Goal: Information Seeking & Learning: Learn about a topic

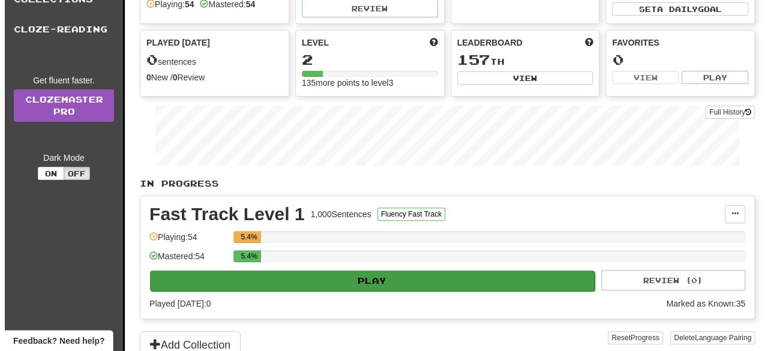
scroll to position [218, 0]
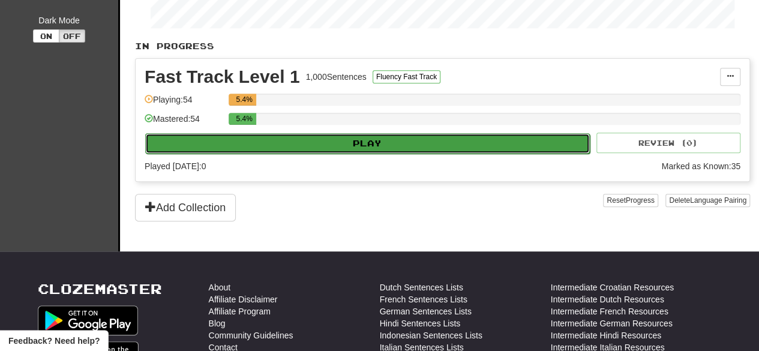
click at [396, 139] on button "Play" at bounding box center [367, 143] width 444 height 20
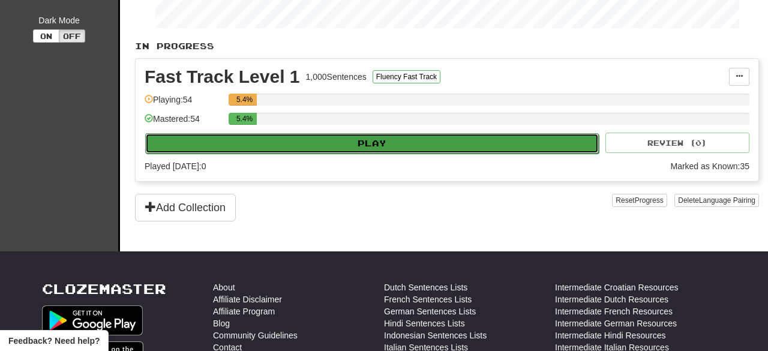
select select "**"
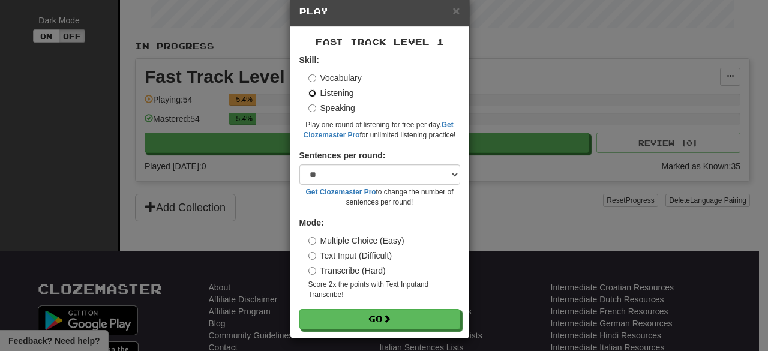
scroll to position [27, 0]
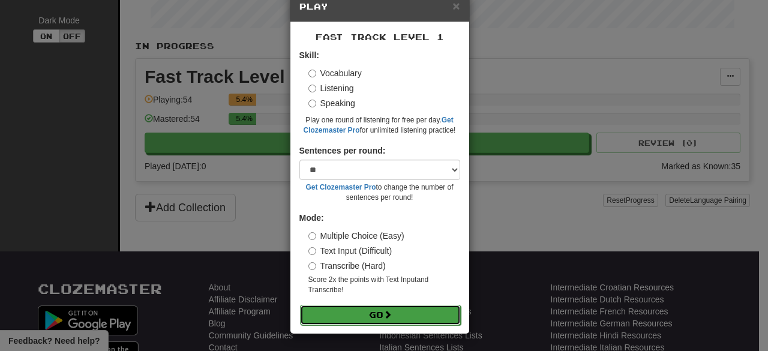
click at [385, 313] on span at bounding box center [387, 314] width 8 height 8
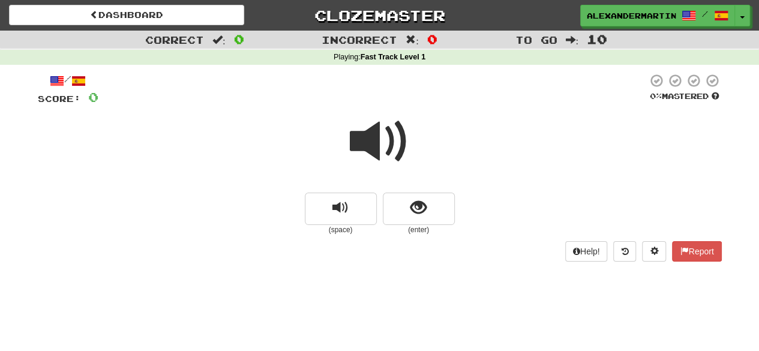
click at [384, 154] on span at bounding box center [380, 142] width 60 height 60
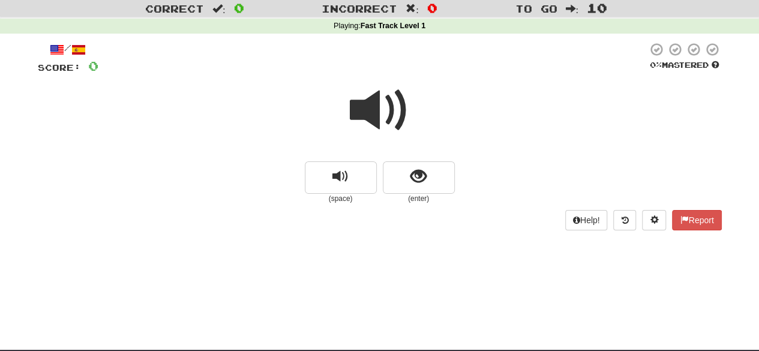
scroll to position [19, 0]
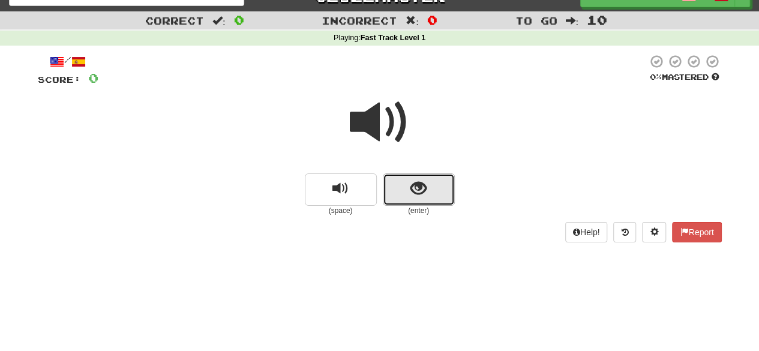
click at [440, 195] on button "show sentence" at bounding box center [419, 189] width 72 height 32
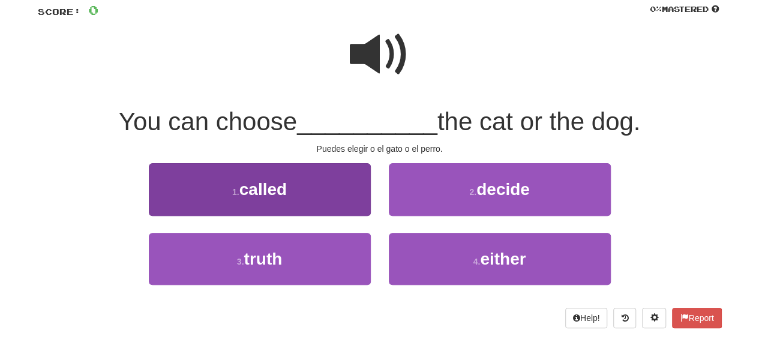
scroll to position [88, 0]
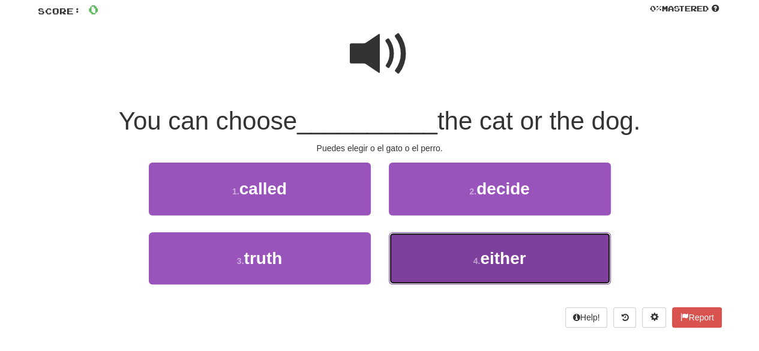
click at [482, 263] on span "either" at bounding box center [503, 258] width 46 height 19
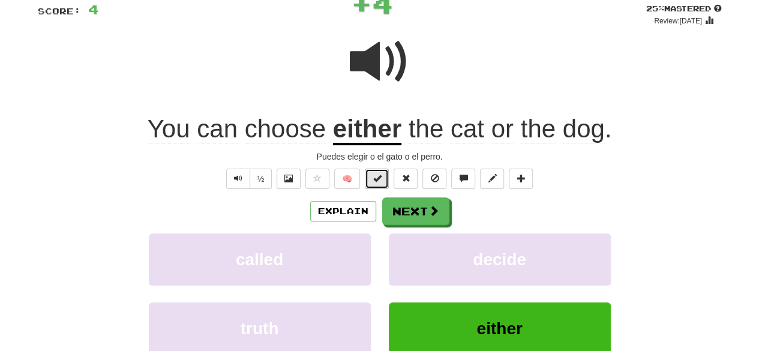
click at [379, 185] on button at bounding box center [377, 179] width 24 height 20
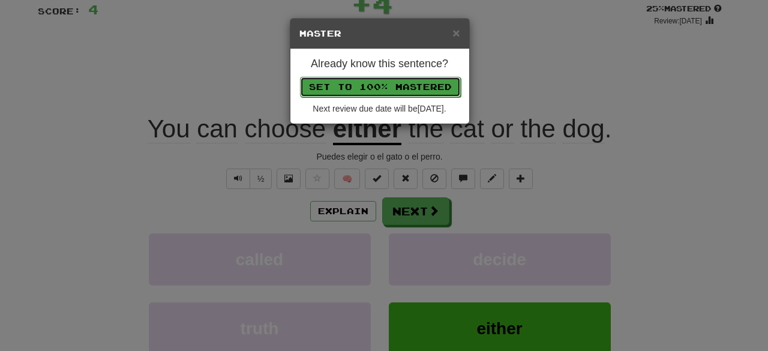
click at [362, 87] on button "Set to 100% Mastered" at bounding box center [380, 87] width 161 height 20
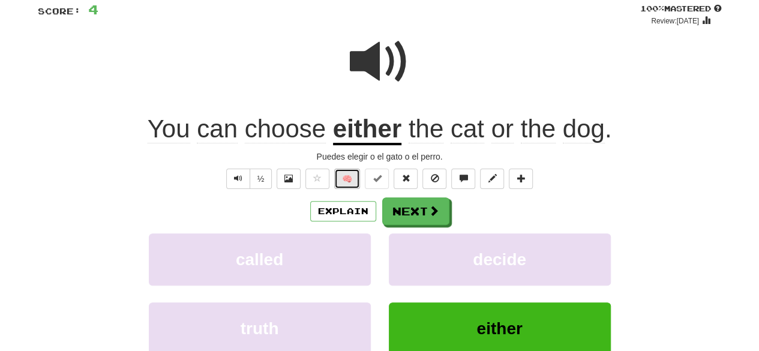
click at [351, 173] on button "🧠" at bounding box center [347, 179] width 26 height 20
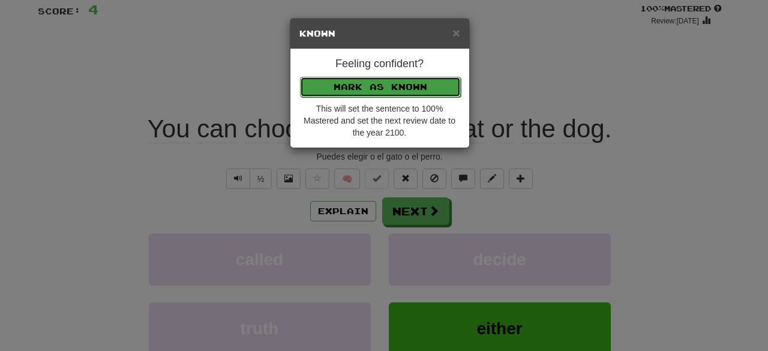
click at [394, 87] on button "Mark as Known" at bounding box center [380, 87] width 161 height 20
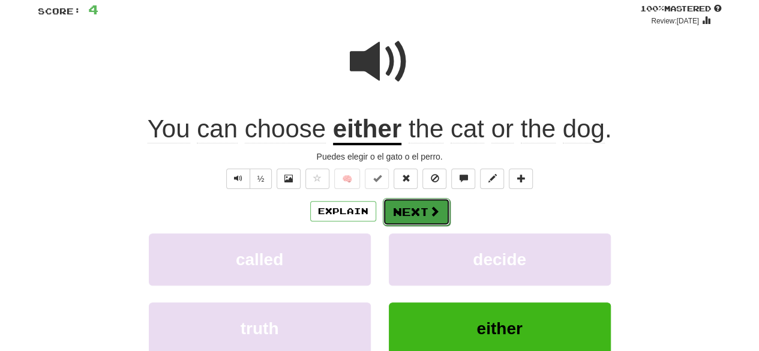
click at [408, 204] on button "Next" at bounding box center [416, 212] width 67 height 28
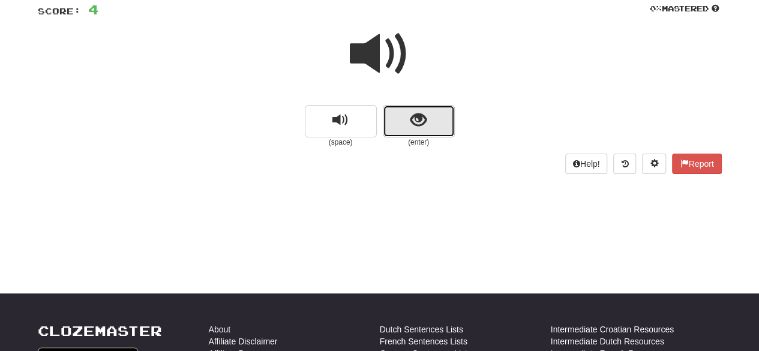
click at [441, 120] on button "show sentence" at bounding box center [419, 121] width 72 height 32
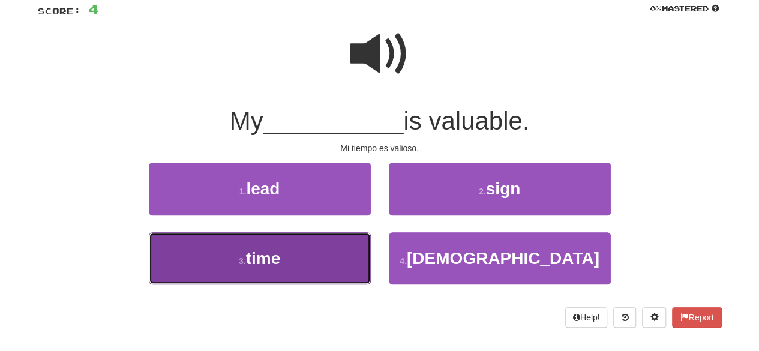
click at [320, 251] on button "3 . time" at bounding box center [260, 258] width 222 height 52
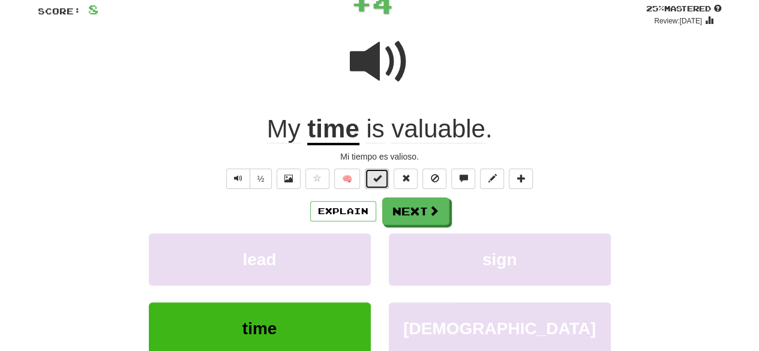
click at [378, 182] on span at bounding box center [376, 178] width 8 height 8
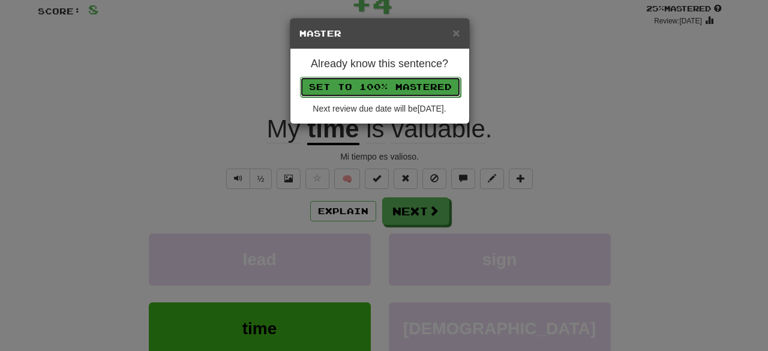
click at [405, 88] on button "Set to 100% Mastered" at bounding box center [380, 87] width 161 height 20
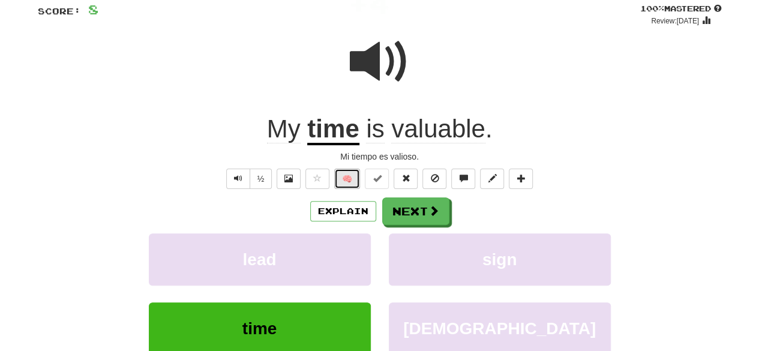
click at [349, 176] on button "🧠" at bounding box center [347, 179] width 26 height 20
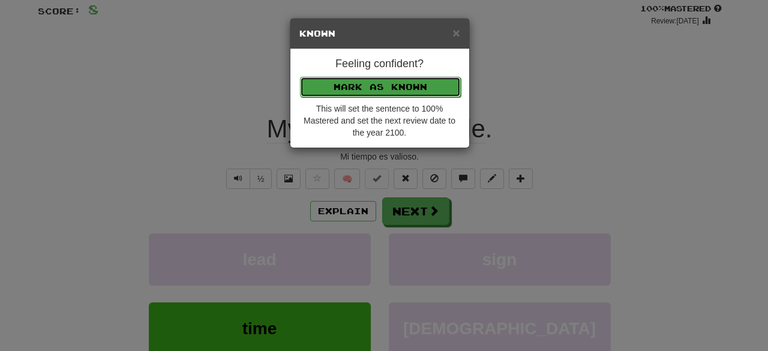
click at [381, 82] on button "Mark as Known" at bounding box center [380, 87] width 161 height 20
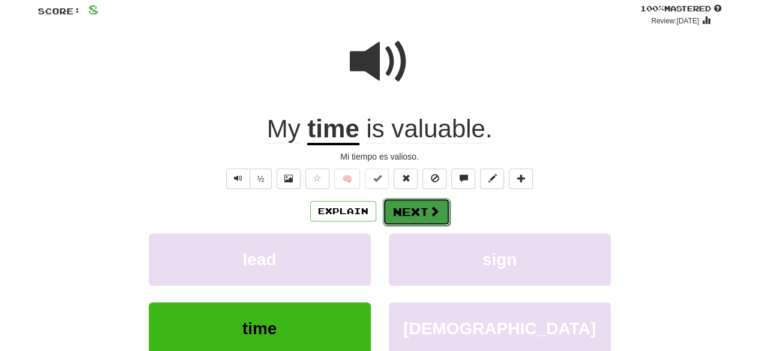
click at [426, 203] on button "Next" at bounding box center [416, 212] width 67 height 28
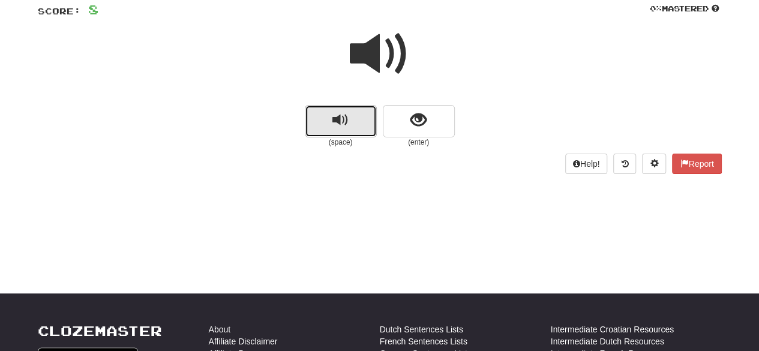
click at [357, 131] on button "replay audio" at bounding box center [341, 121] width 72 height 32
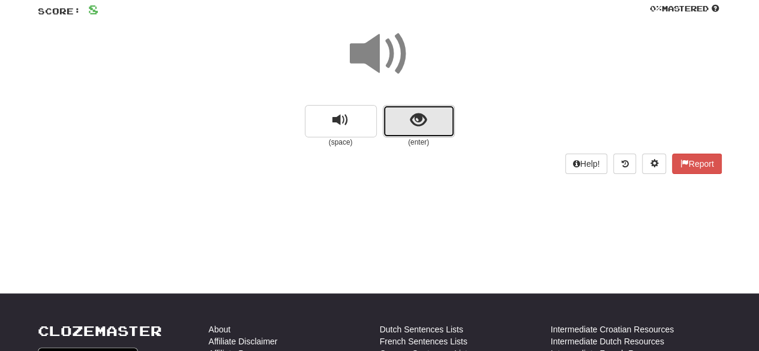
click at [425, 126] on span "show sentence" at bounding box center [418, 120] width 16 height 16
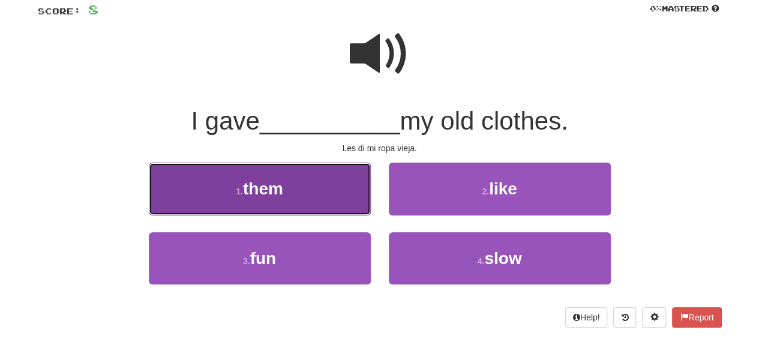
click at [342, 180] on button "1 . them" at bounding box center [260, 189] width 222 height 52
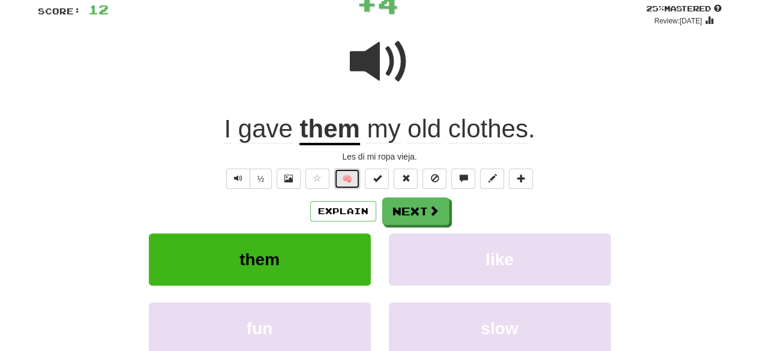
click at [360, 170] on button "🧠" at bounding box center [347, 179] width 26 height 20
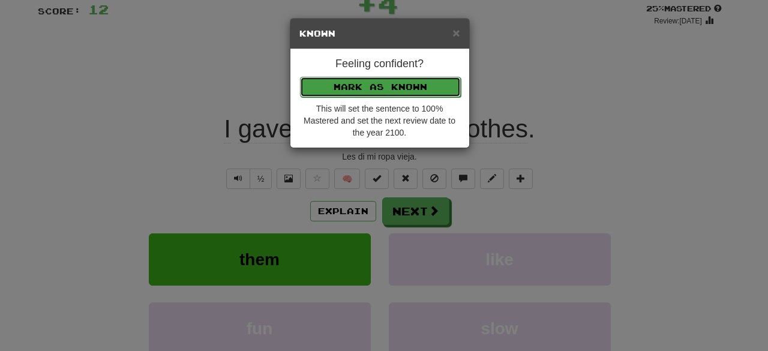
click at [410, 94] on button "Mark as Known" at bounding box center [380, 87] width 161 height 20
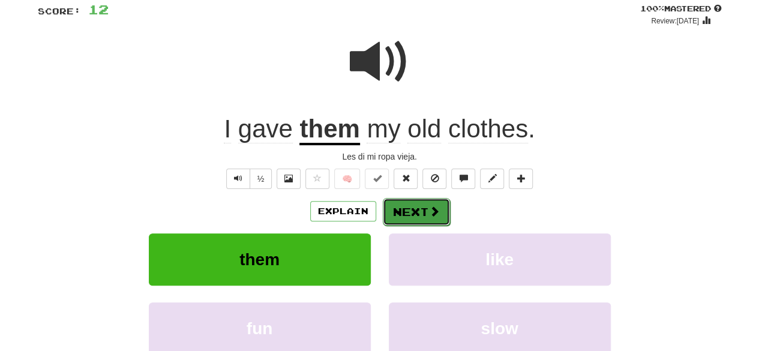
click at [407, 201] on button "Next" at bounding box center [416, 212] width 67 height 28
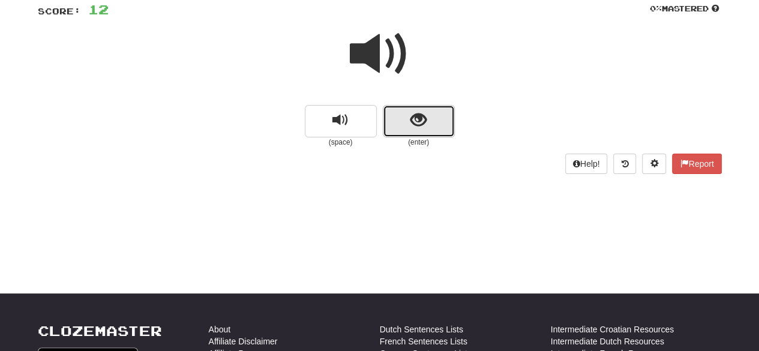
click at [421, 115] on span "show sentence" at bounding box center [418, 120] width 16 height 16
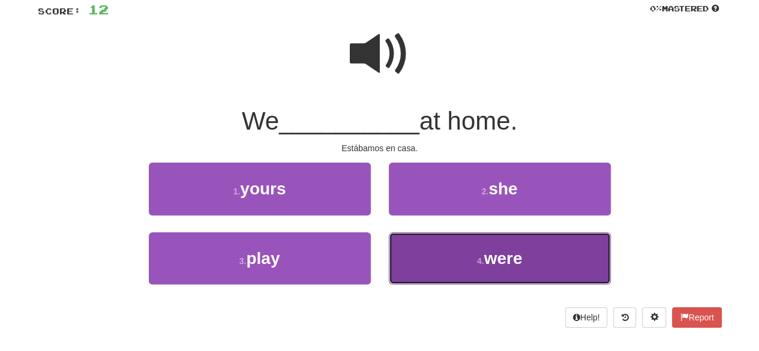
click at [446, 250] on button "4 . were" at bounding box center [500, 258] width 222 height 52
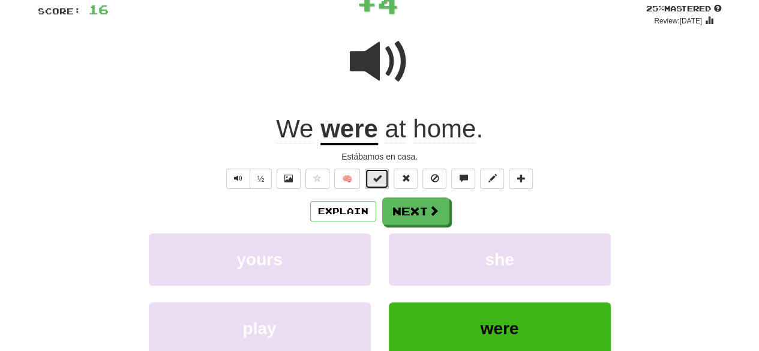
click at [381, 185] on button at bounding box center [377, 179] width 24 height 20
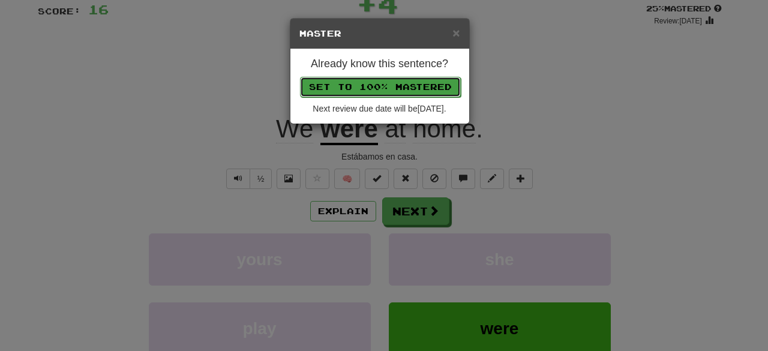
click at [393, 88] on button "Set to 100% Mastered" at bounding box center [380, 87] width 161 height 20
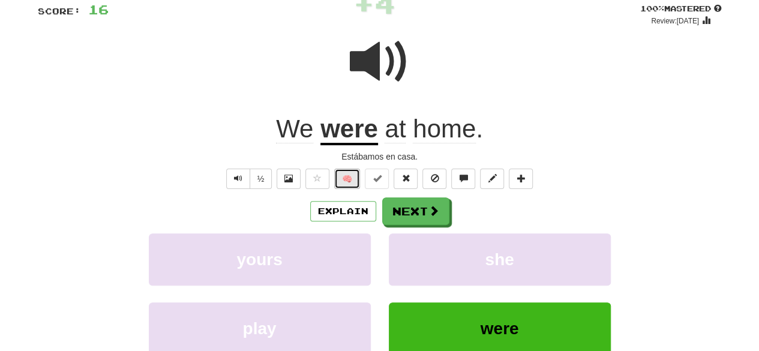
click at [347, 179] on button "🧠" at bounding box center [347, 179] width 26 height 20
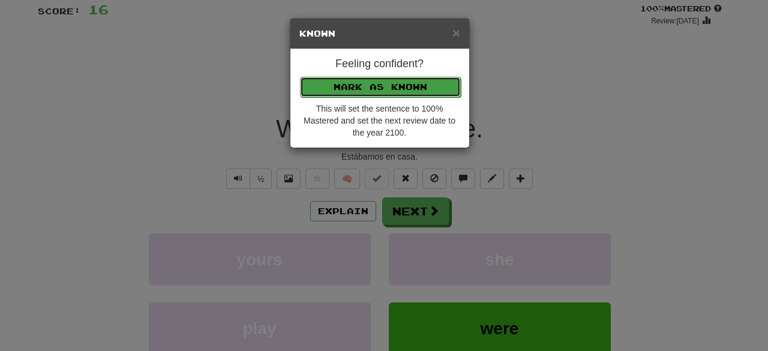
click at [385, 80] on button "Mark as Known" at bounding box center [380, 87] width 161 height 20
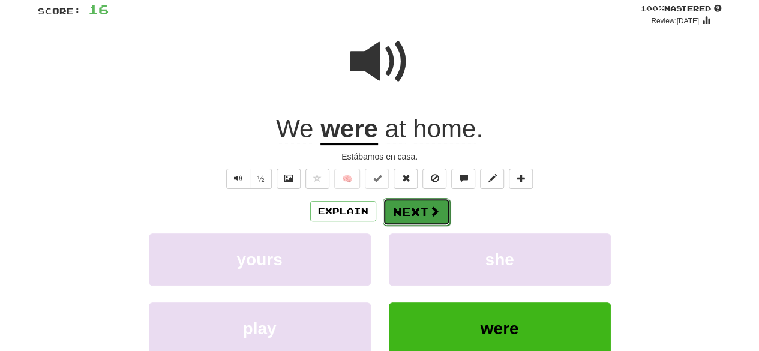
click at [396, 208] on button "Next" at bounding box center [416, 212] width 67 height 28
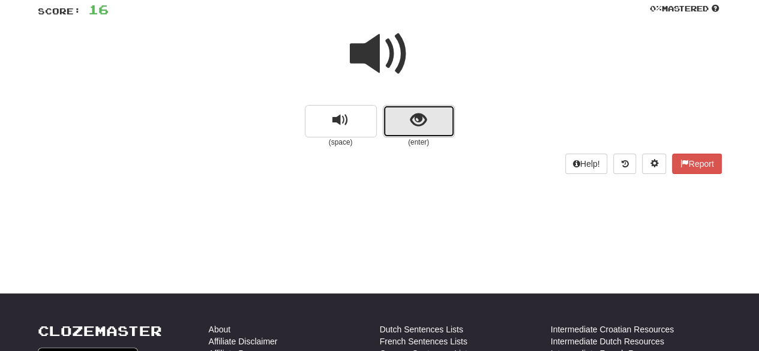
click at [413, 127] on span "show sentence" at bounding box center [418, 120] width 16 height 16
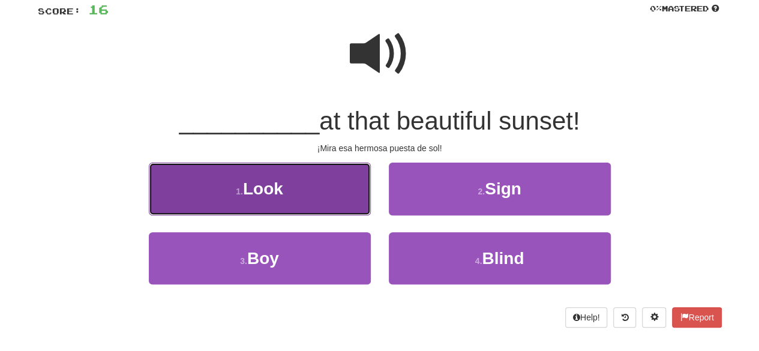
click at [337, 198] on button "1 . Look" at bounding box center [260, 189] width 222 height 52
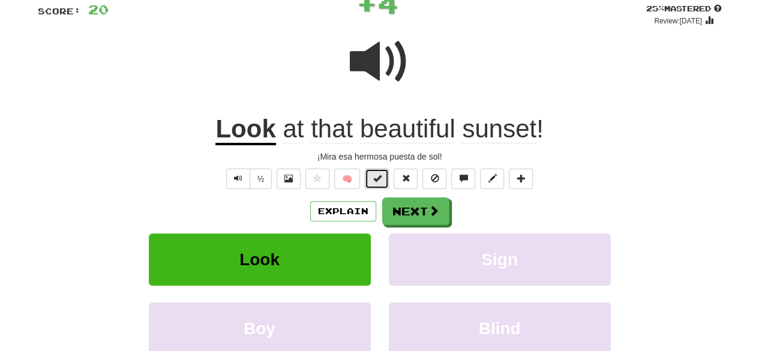
click at [382, 173] on button at bounding box center [377, 179] width 24 height 20
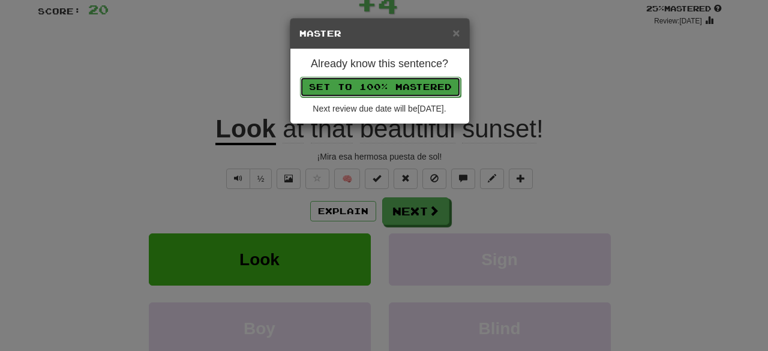
click at [374, 86] on button "Set to 100% Mastered" at bounding box center [380, 87] width 161 height 20
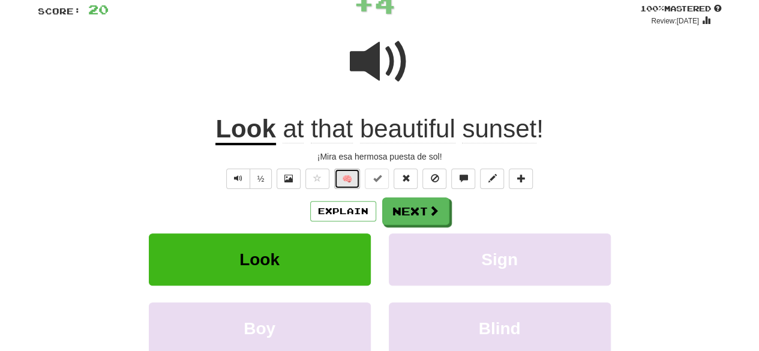
click at [351, 179] on button "🧠" at bounding box center [347, 179] width 26 height 20
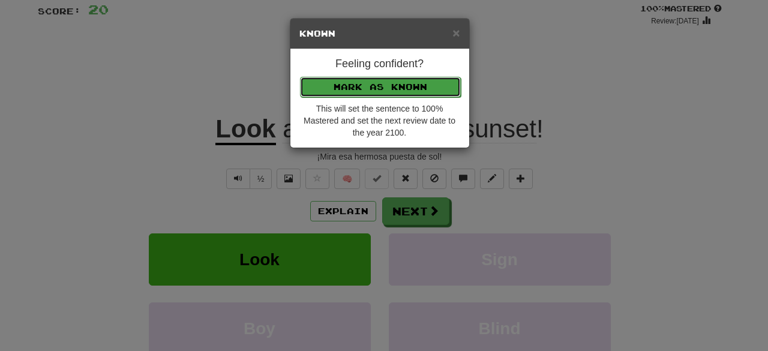
click at [386, 85] on button "Mark as Known" at bounding box center [380, 87] width 161 height 20
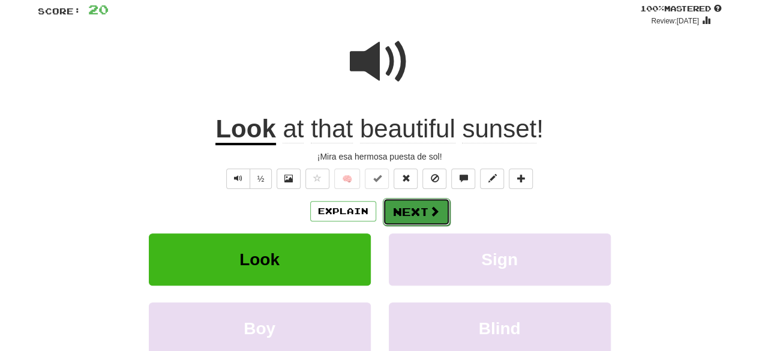
click at [411, 220] on button "Next" at bounding box center [416, 212] width 67 height 28
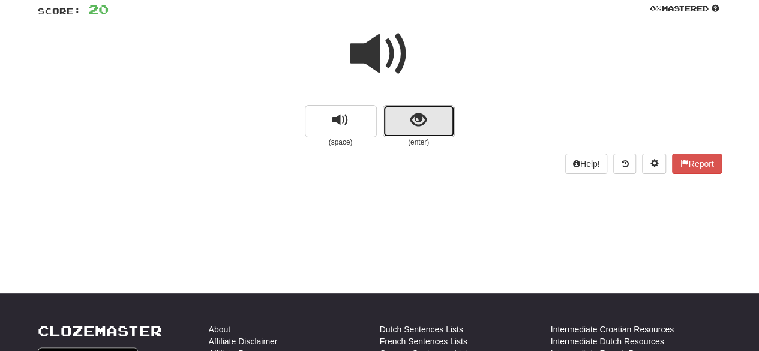
click at [415, 123] on span "show sentence" at bounding box center [418, 120] width 16 height 16
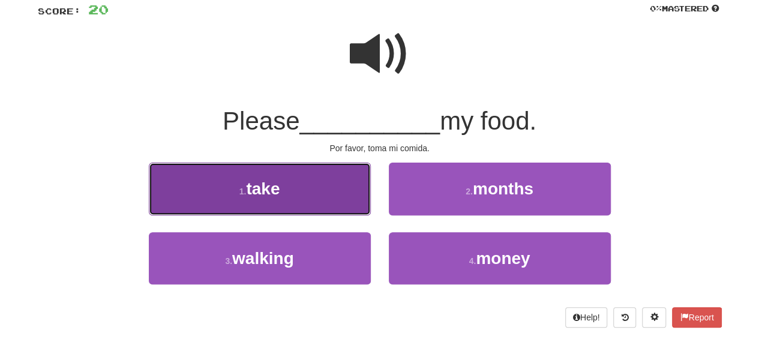
click at [321, 188] on button "1 . take" at bounding box center [260, 189] width 222 height 52
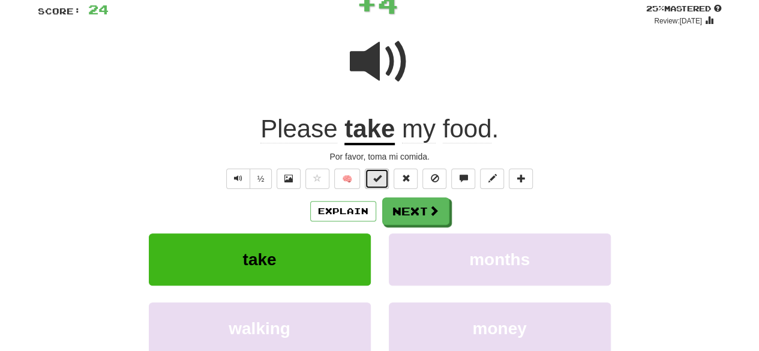
click at [384, 175] on button at bounding box center [377, 179] width 24 height 20
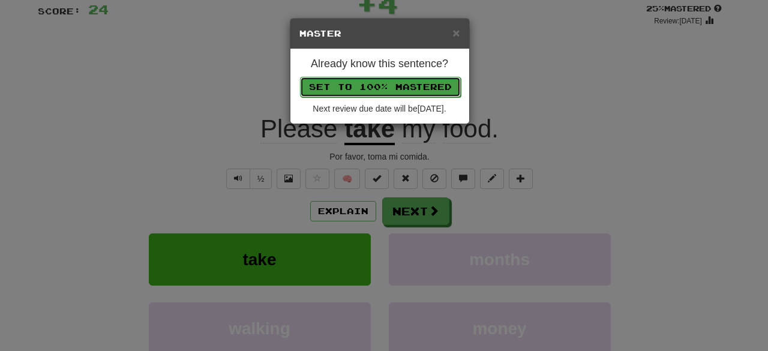
click at [389, 87] on button "Set to 100% Mastered" at bounding box center [380, 87] width 161 height 20
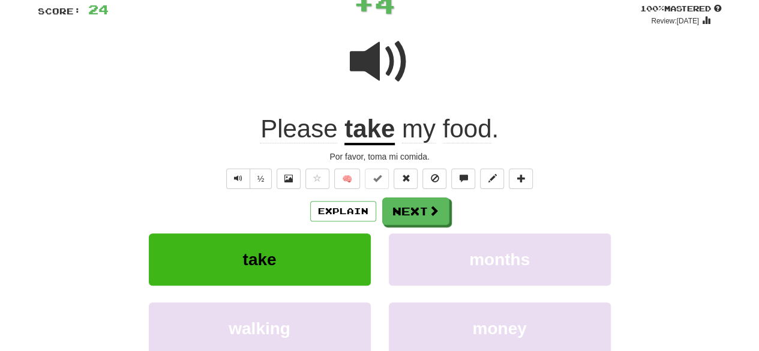
click at [350, 167] on div "/ Score: 24 + 4 100 % Mastered Review: 2026-02-16 Please take my food . Por fav…" at bounding box center [380, 201] width 684 height 430
click at [350, 173] on button "🧠" at bounding box center [347, 179] width 26 height 20
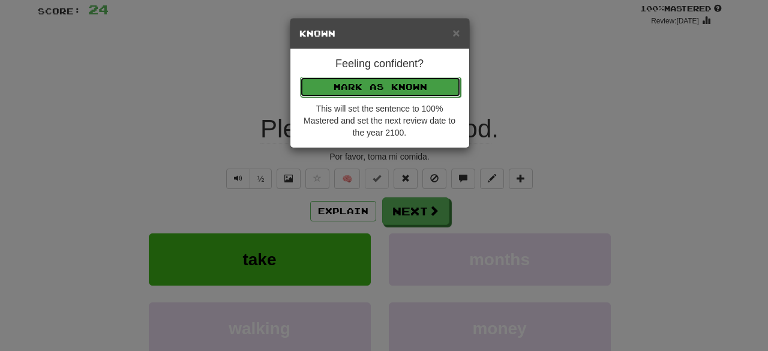
click at [386, 85] on button "Mark as Known" at bounding box center [380, 87] width 161 height 20
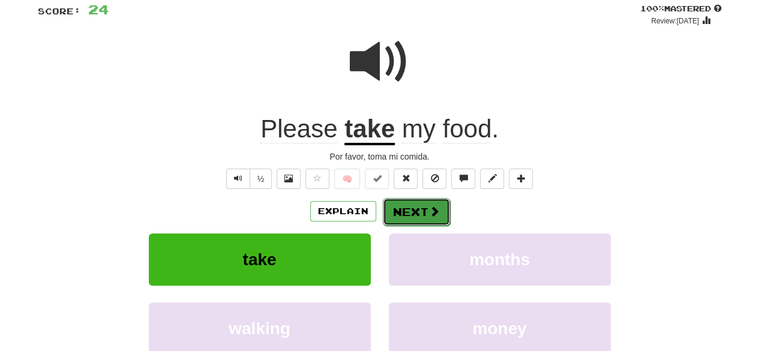
click at [406, 204] on button "Next" at bounding box center [416, 212] width 67 height 28
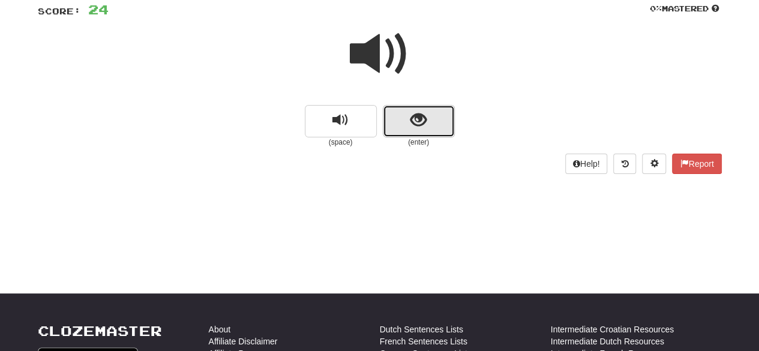
click at [411, 135] on button "show sentence" at bounding box center [419, 121] width 72 height 32
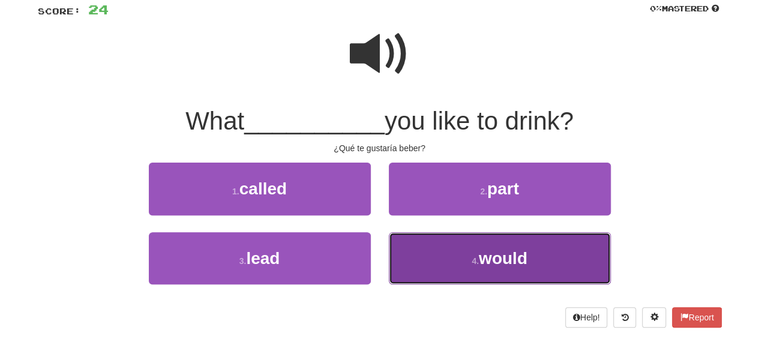
click at [473, 264] on small "4 ." at bounding box center [474, 261] width 7 height 10
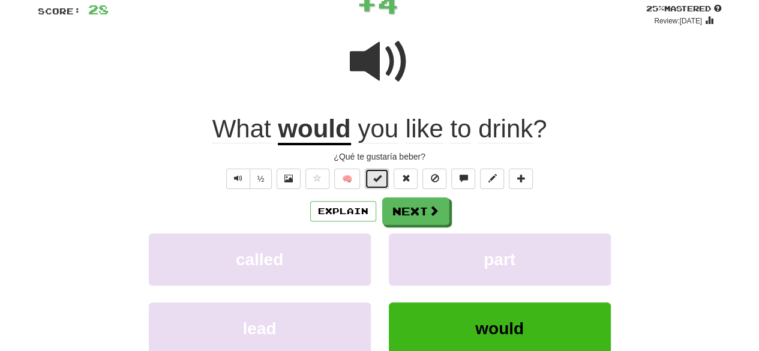
click at [379, 178] on span at bounding box center [376, 178] width 8 height 8
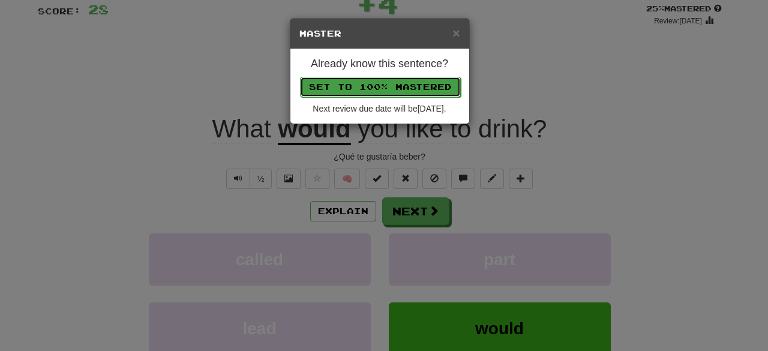
click at [398, 89] on button "Set to 100% Mastered" at bounding box center [380, 87] width 161 height 20
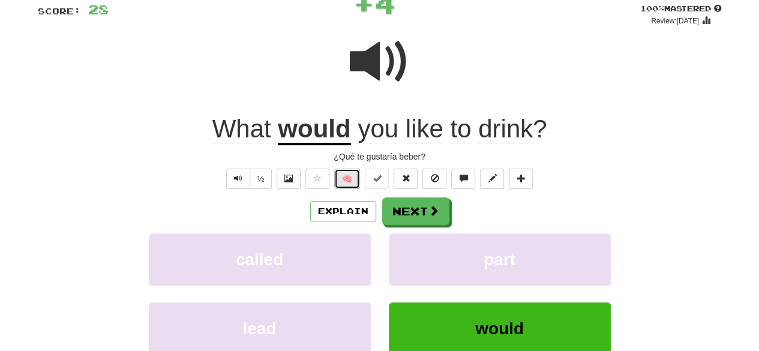
click at [350, 173] on button "🧠" at bounding box center [347, 179] width 26 height 20
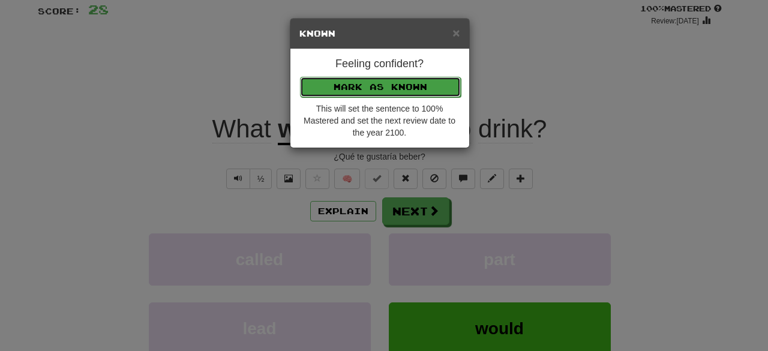
click at [384, 87] on button "Mark as Known" at bounding box center [380, 87] width 161 height 20
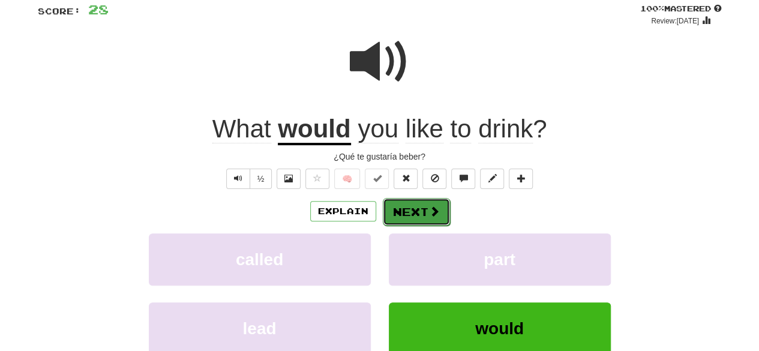
click at [411, 207] on button "Next" at bounding box center [416, 212] width 67 height 28
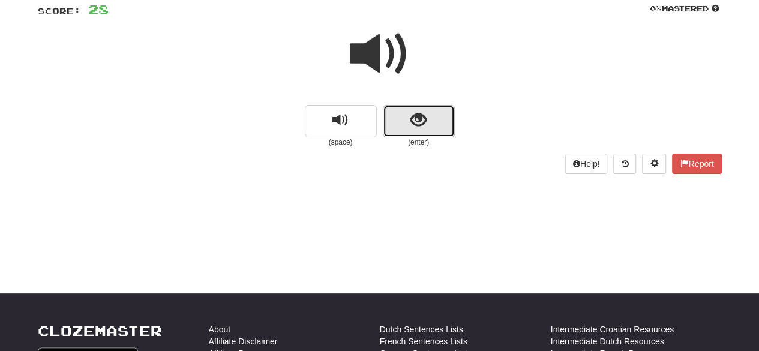
click at [430, 116] on button "show sentence" at bounding box center [419, 121] width 72 height 32
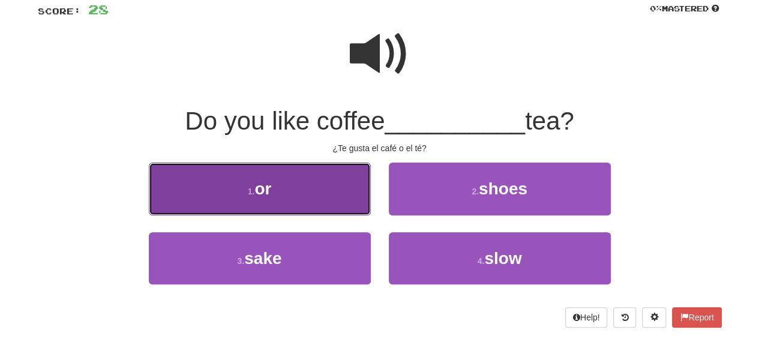
click at [329, 197] on button "1 . or" at bounding box center [260, 189] width 222 height 52
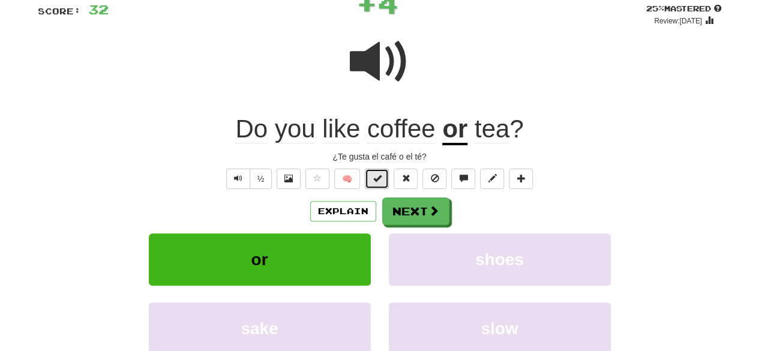
click at [383, 176] on button at bounding box center [377, 179] width 24 height 20
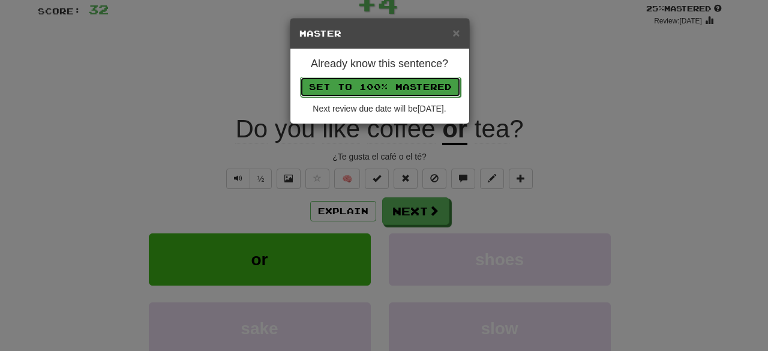
click at [404, 82] on button "Set to 100% Mastered" at bounding box center [380, 87] width 161 height 20
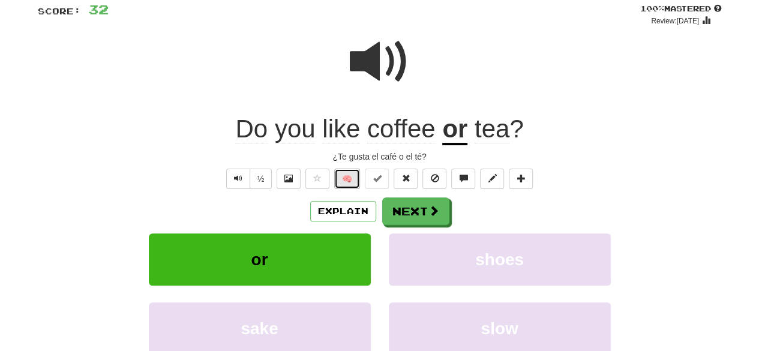
click at [353, 178] on button "🧠" at bounding box center [347, 179] width 26 height 20
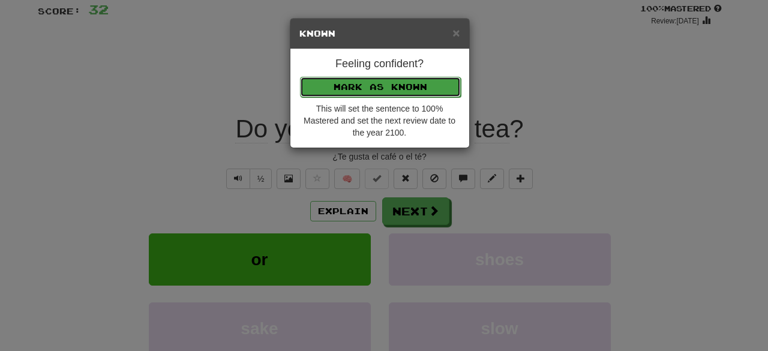
click at [389, 84] on button "Mark as Known" at bounding box center [380, 87] width 161 height 20
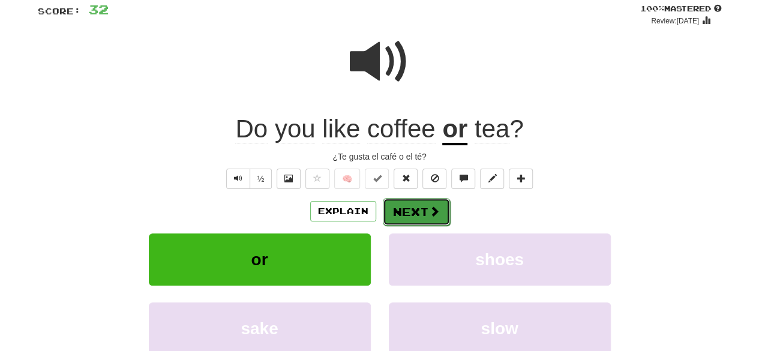
click at [408, 207] on button "Next" at bounding box center [416, 212] width 67 height 28
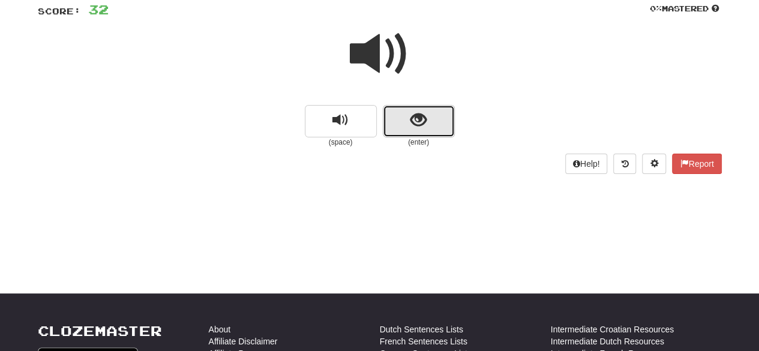
click at [438, 128] on button "show sentence" at bounding box center [419, 121] width 72 height 32
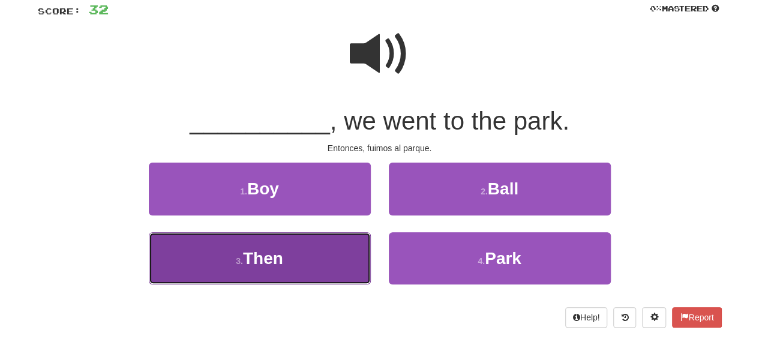
click at [324, 258] on button "3 . Then" at bounding box center [260, 258] width 222 height 52
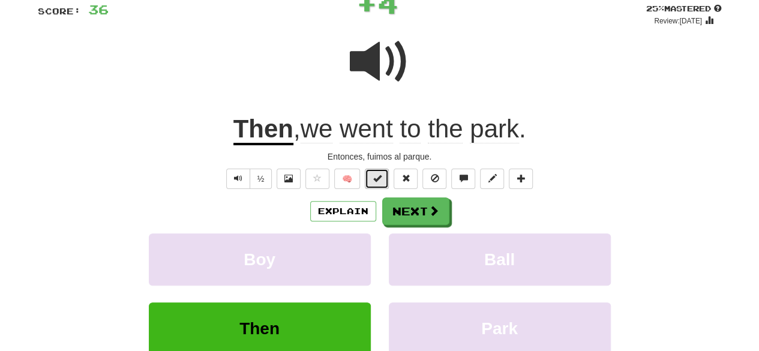
click at [376, 181] on span at bounding box center [376, 178] width 8 height 8
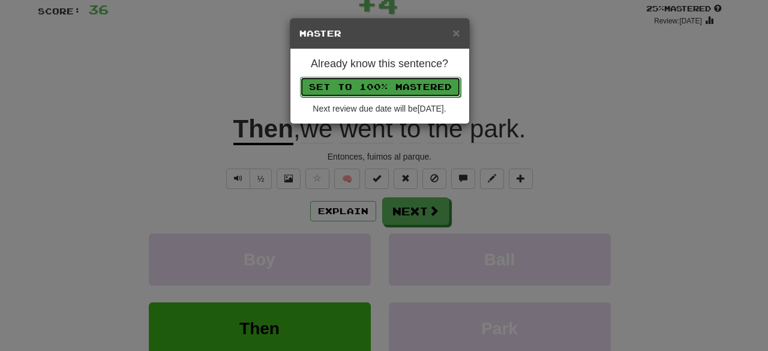
click at [402, 94] on button "Set to 100% Mastered" at bounding box center [380, 87] width 161 height 20
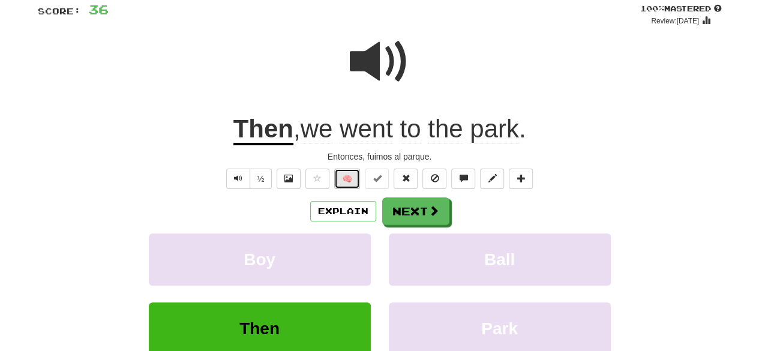
click at [348, 169] on button "🧠" at bounding box center [347, 179] width 26 height 20
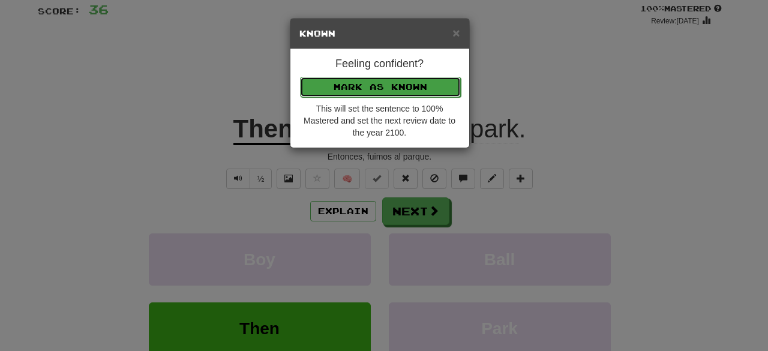
click at [399, 88] on button "Mark as Known" at bounding box center [380, 87] width 161 height 20
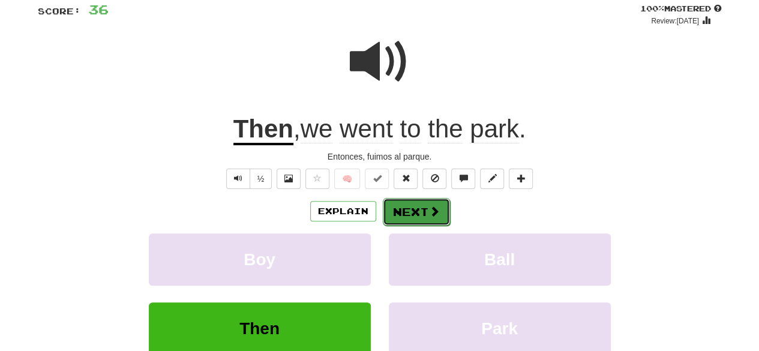
click at [401, 200] on button "Next" at bounding box center [416, 212] width 67 height 28
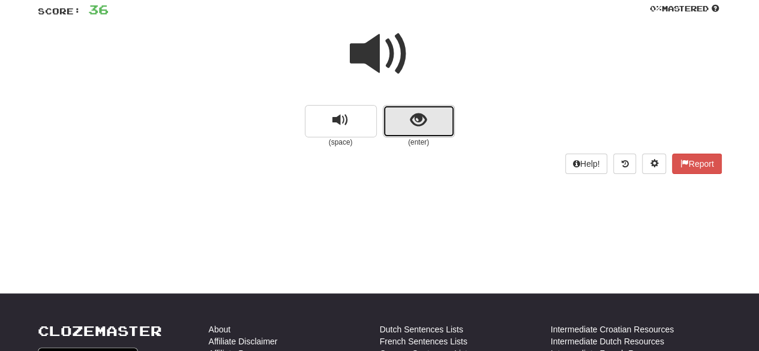
click at [426, 136] on button "show sentence" at bounding box center [419, 121] width 72 height 32
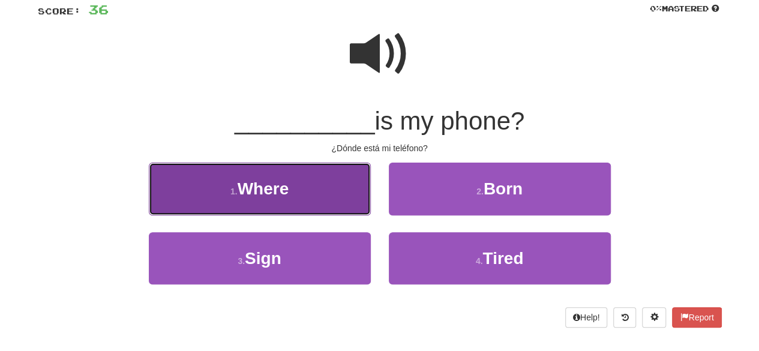
click at [336, 185] on button "1 . Where" at bounding box center [260, 189] width 222 height 52
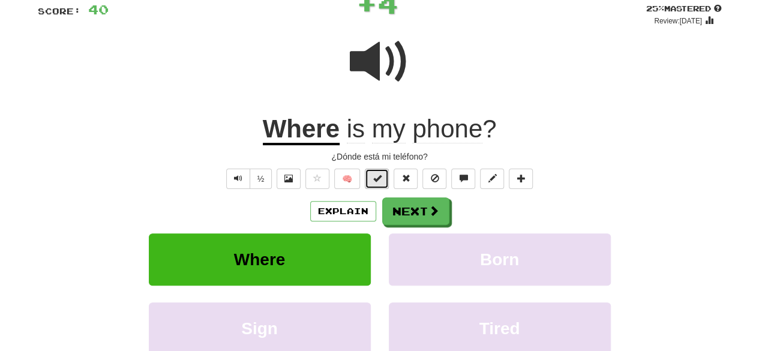
click at [381, 176] on span at bounding box center [376, 178] width 8 height 8
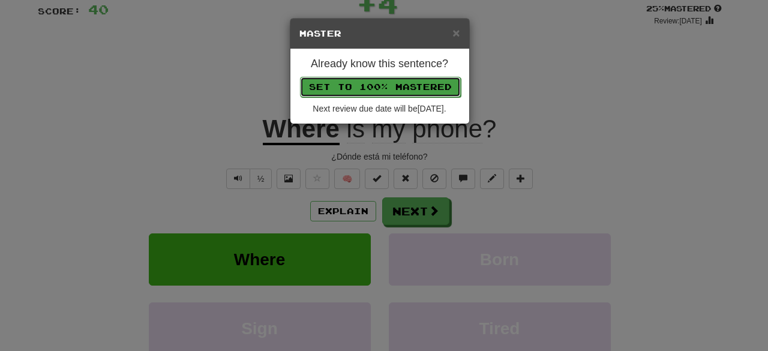
click at [379, 88] on button "Set to 100% Mastered" at bounding box center [380, 87] width 161 height 20
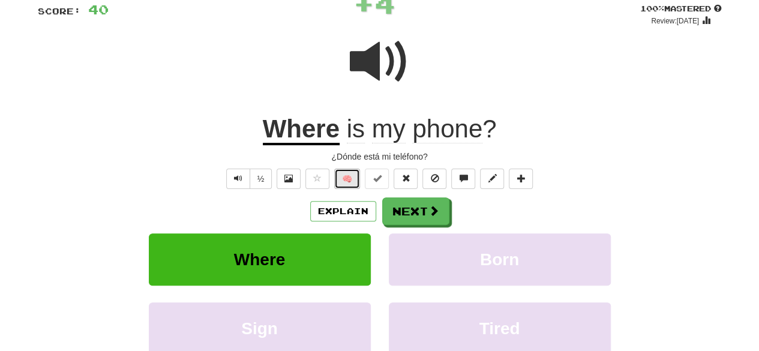
click at [353, 172] on button "🧠" at bounding box center [347, 179] width 26 height 20
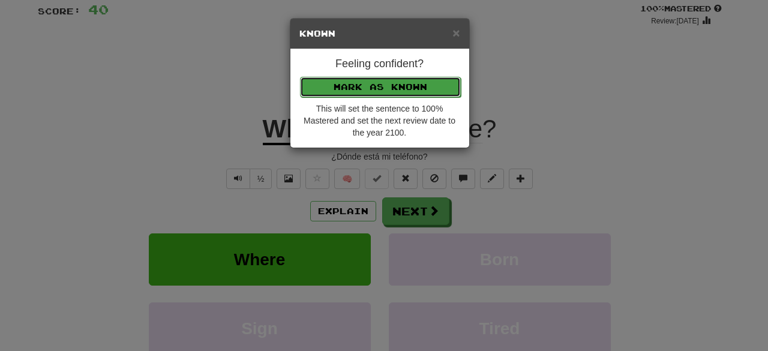
click at [374, 88] on button "Mark as Known" at bounding box center [380, 87] width 161 height 20
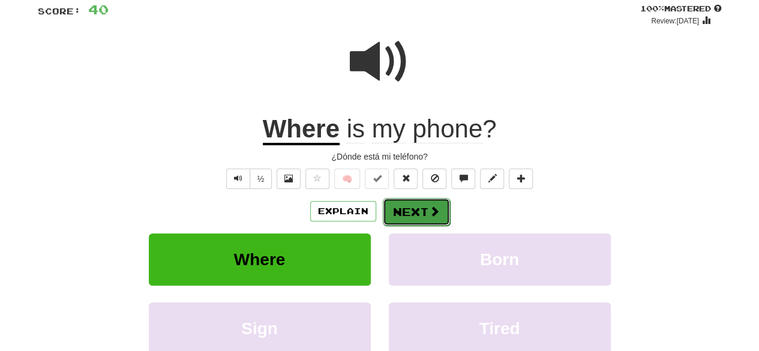
click at [400, 210] on button "Next" at bounding box center [416, 212] width 67 height 28
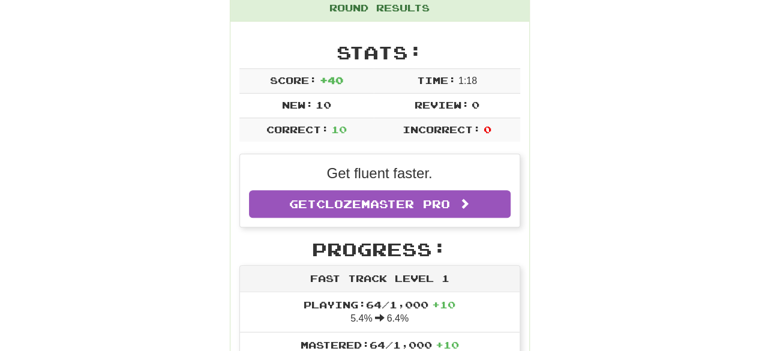
scroll to position [140, 0]
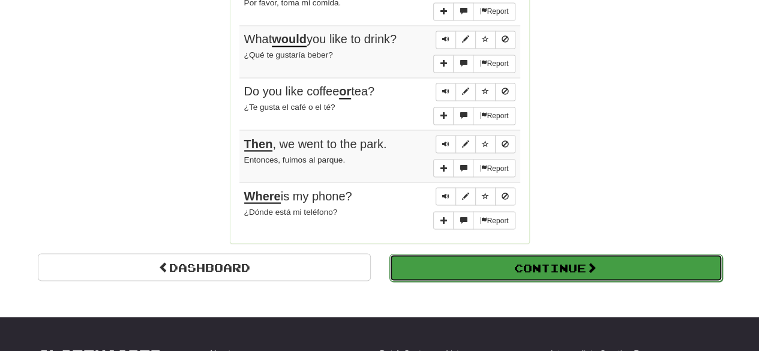
click at [545, 254] on button "Continue" at bounding box center [555, 268] width 333 height 28
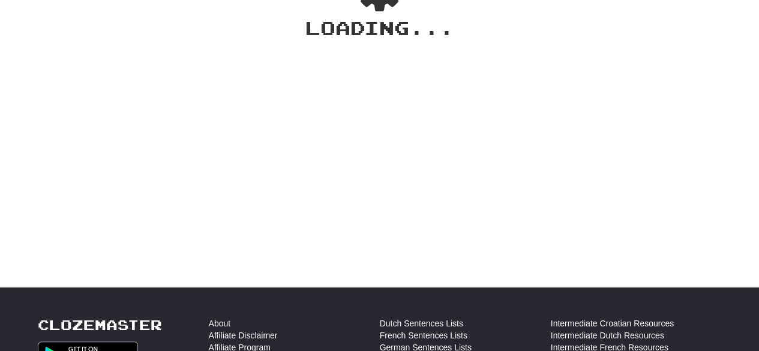
scroll to position [0, 0]
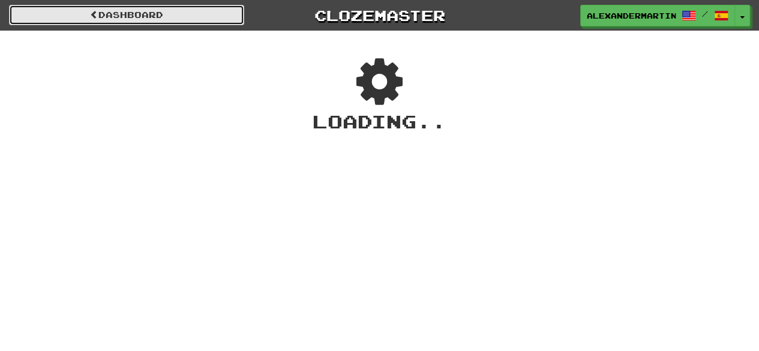
click at [142, 17] on link "Dashboard" at bounding box center [126, 15] width 235 height 20
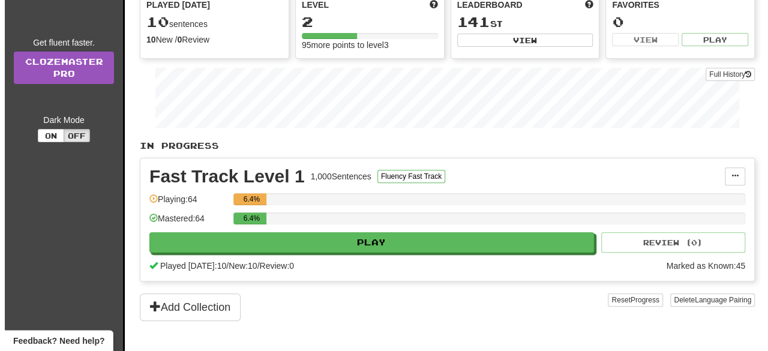
scroll to position [76, 0]
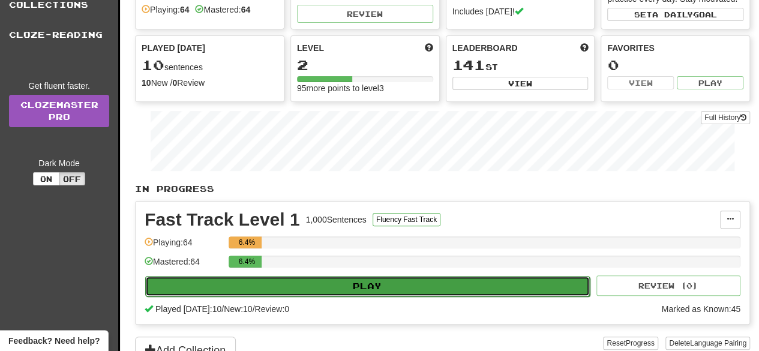
click at [381, 279] on button "Play" at bounding box center [367, 286] width 444 height 20
select select "**"
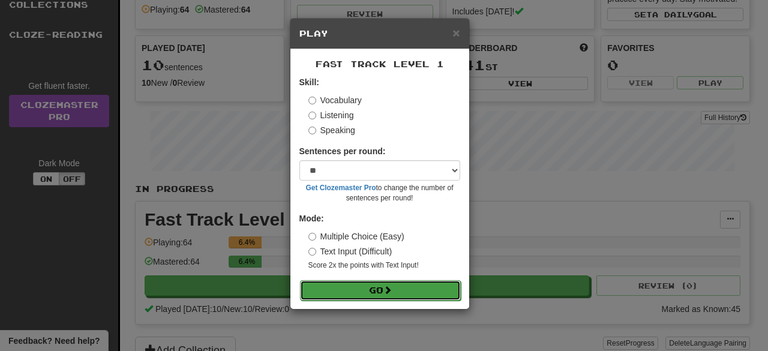
click at [377, 289] on button "Go" at bounding box center [380, 290] width 161 height 20
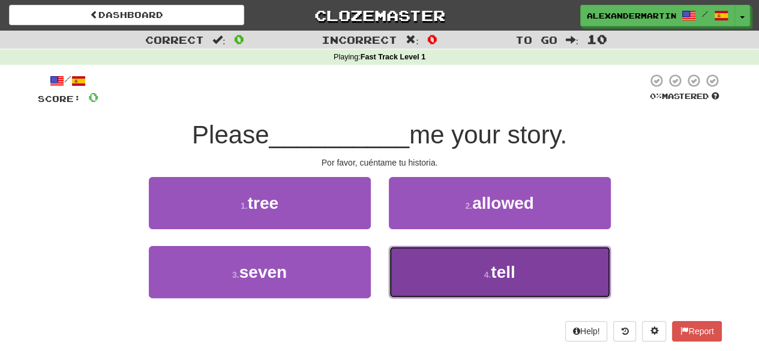
click at [468, 274] on button "4 . tell" at bounding box center [500, 272] width 222 height 52
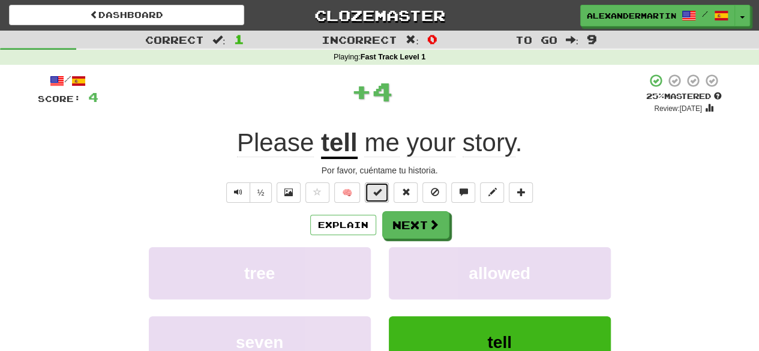
click at [384, 199] on button at bounding box center [377, 192] width 24 height 20
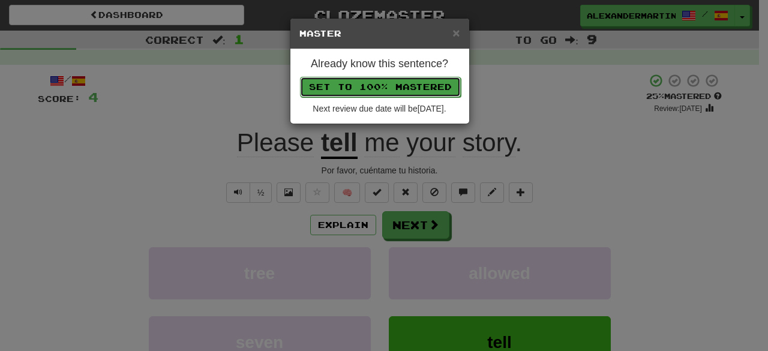
click at [388, 77] on button "Set to 100% Mastered" at bounding box center [380, 87] width 161 height 20
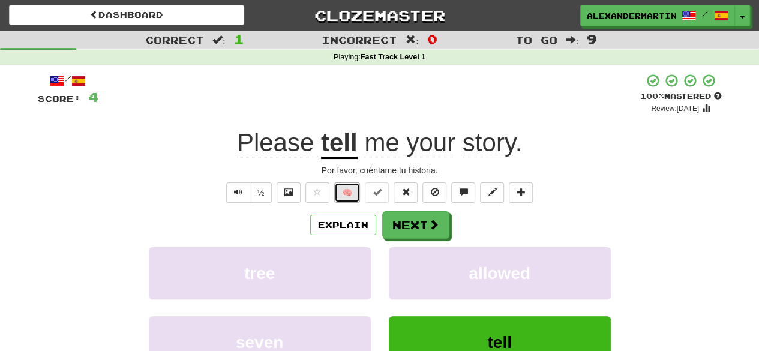
click at [347, 190] on button "🧠" at bounding box center [347, 192] width 26 height 20
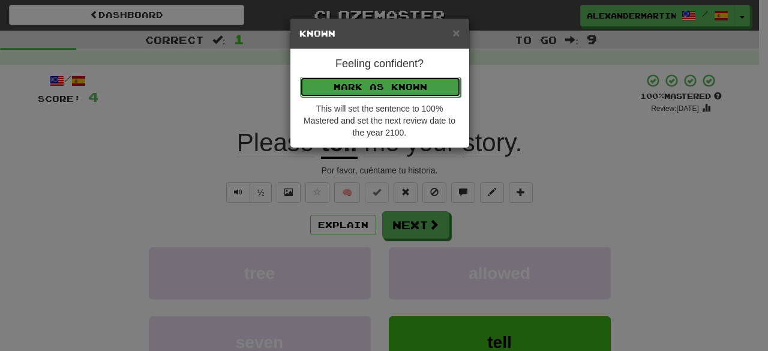
click at [359, 86] on button "Mark as Known" at bounding box center [380, 87] width 161 height 20
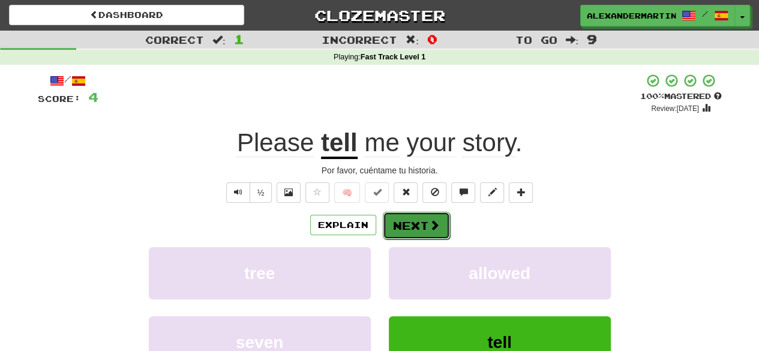
click at [410, 224] on button "Next" at bounding box center [416, 226] width 67 height 28
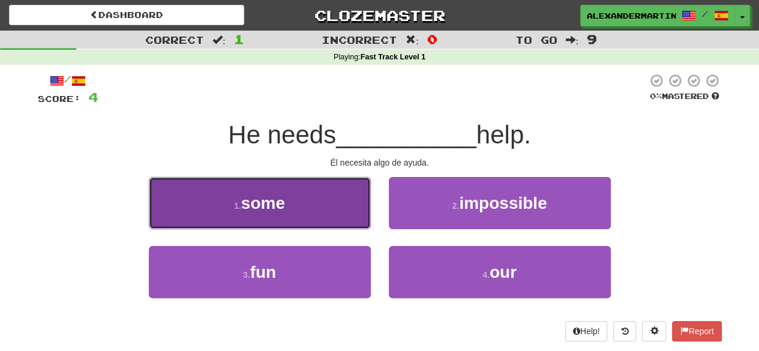
click at [311, 213] on button "1 . some" at bounding box center [260, 203] width 222 height 52
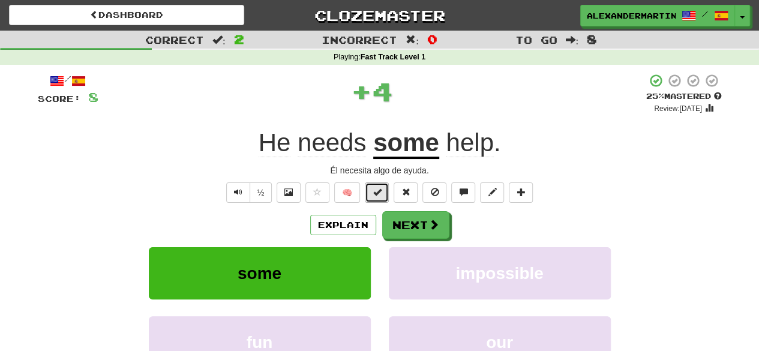
click at [380, 194] on span at bounding box center [376, 192] width 8 height 8
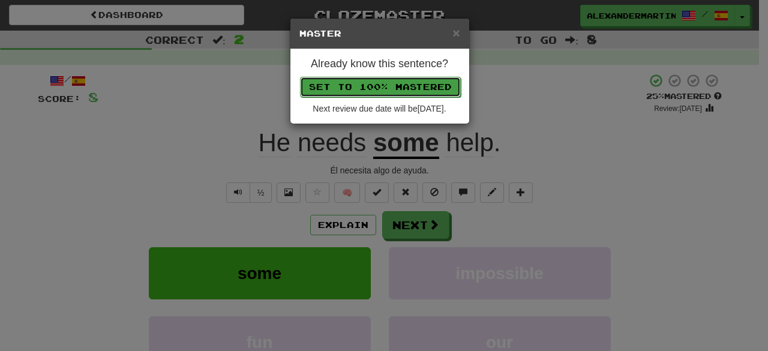
click at [393, 93] on button "Set to 100% Mastered" at bounding box center [380, 87] width 161 height 20
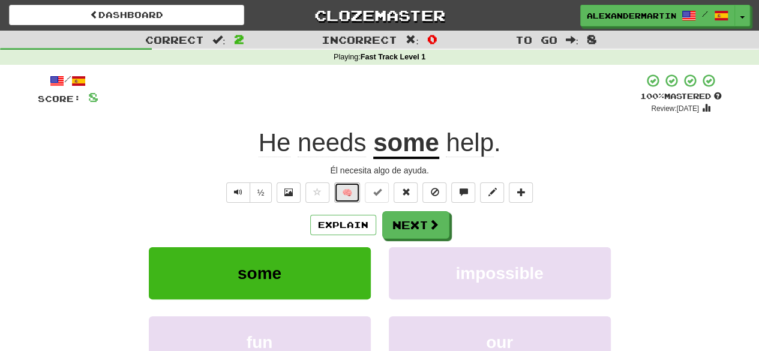
click at [348, 191] on button "🧠" at bounding box center [347, 192] width 26 height 20
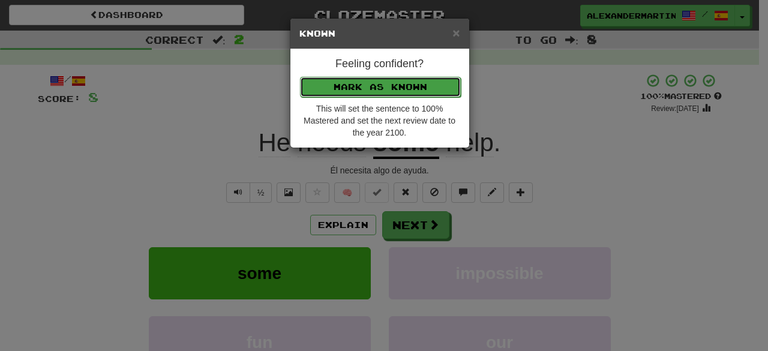
click at [372, 86] on button "Mark as Known" at bounding box center [380, 87] width 161 height 20
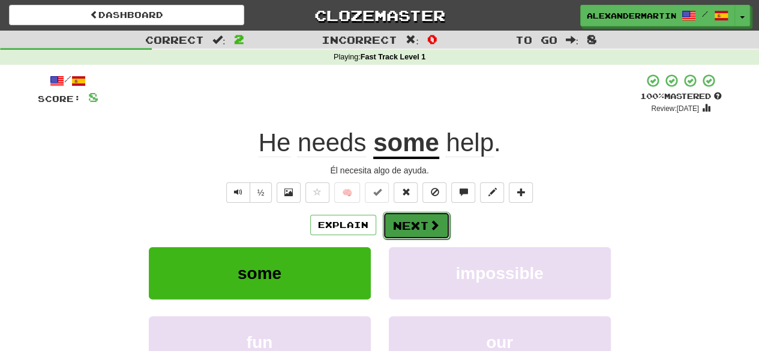
click at [405, 218] on button "Next" at bounding box center [416, 226] width 67 height 28
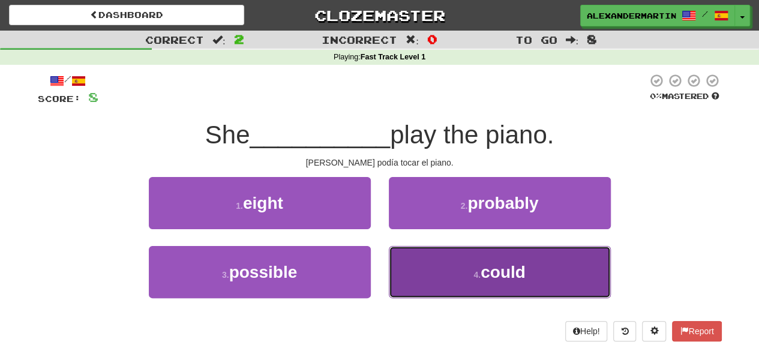
click at [435, 275] on button "4 . could" at bounding box center [500, 272] width 222 height 52
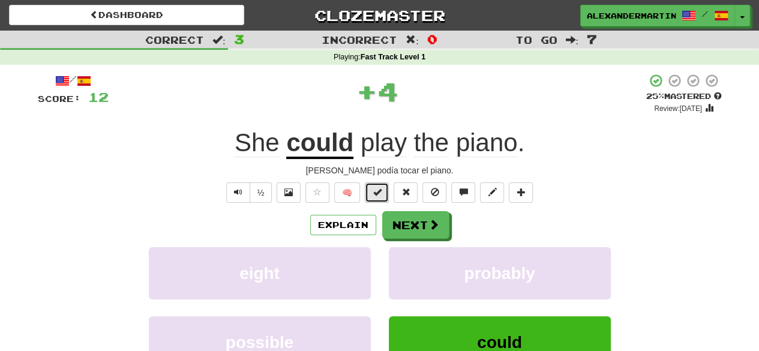
click at [378, 191] on span at bounding box center [376, 192] width 8 height 8
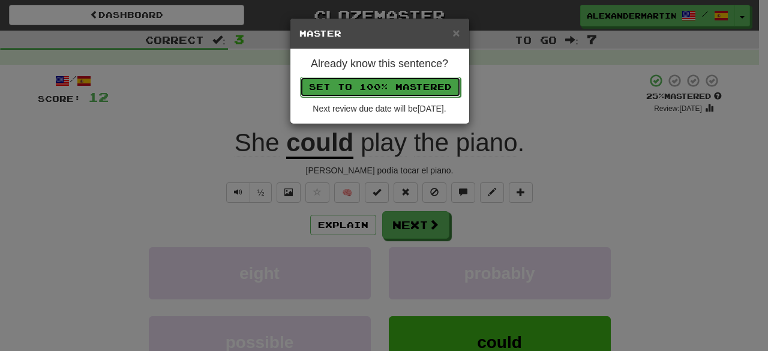
click at [375, 89] on button "Set to 100% Mastered" at bounding box center [380, 87] width 161 height 20
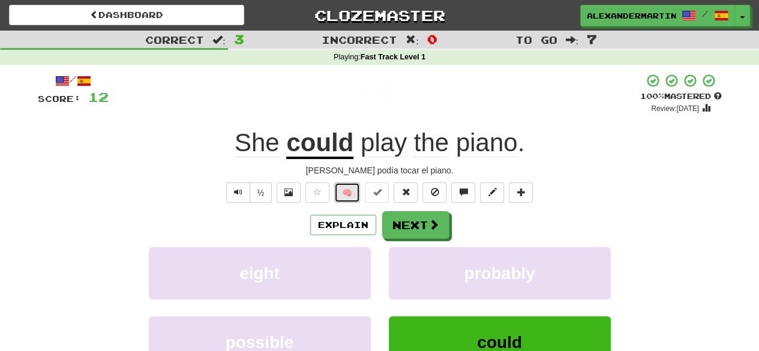
click at [348, 191] on button "🧠" at bounding box center [347, 192] width 26 height 20
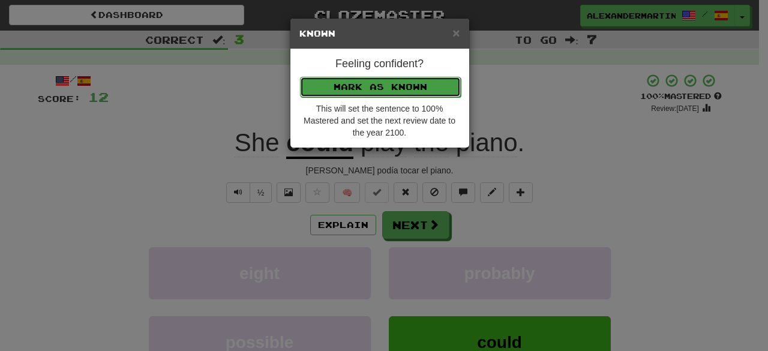
click at [381, 82] on button "Mark as Known" at bounding box center [380, 87] width 161 height 20
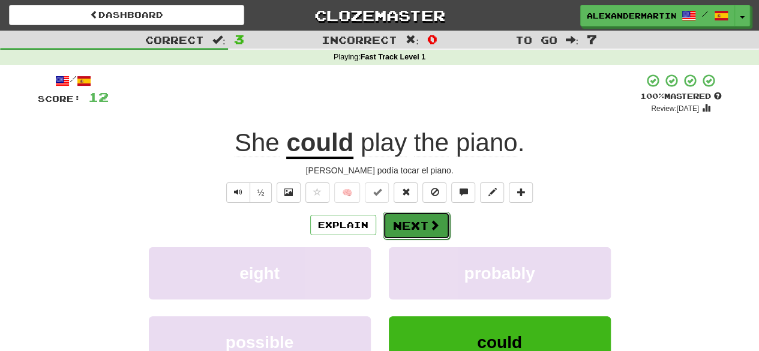
click at [402, 224] on button "Next" at bounding box center [416, 226] width 67 height 28
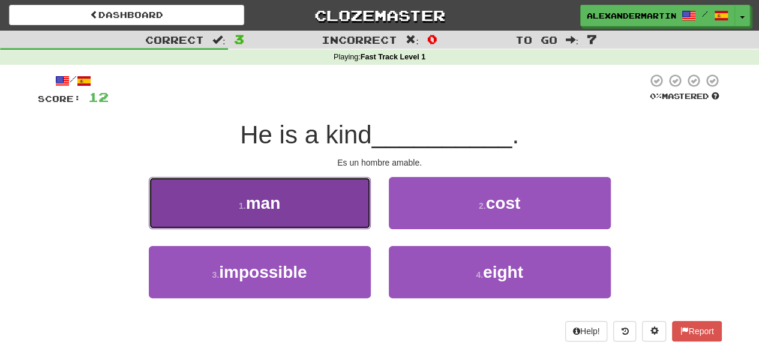
click at [338, 199] on button "1 . man" at bounding box center [260, 203] width 222 height 52
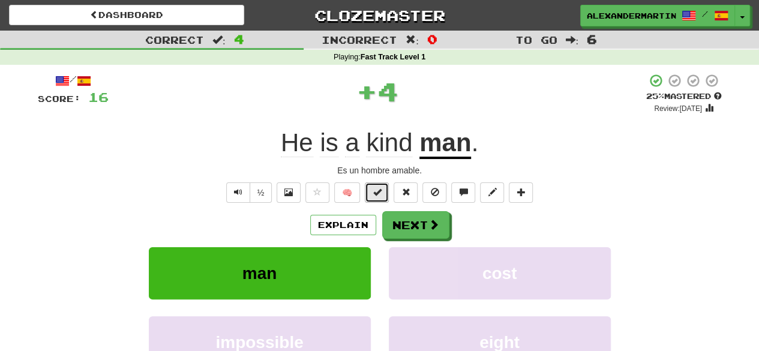
click at [375, 194] on span at bounding box center [376, 192] width 8 height 8
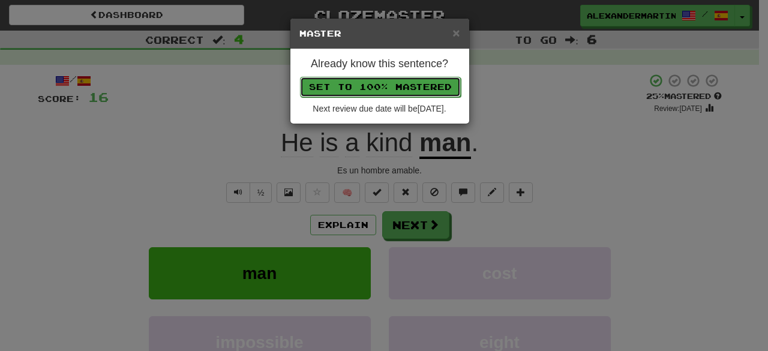
click at [390, 93] on button "Set to 100% Mastered" at bounding box center [380, 87] width 161 height 20
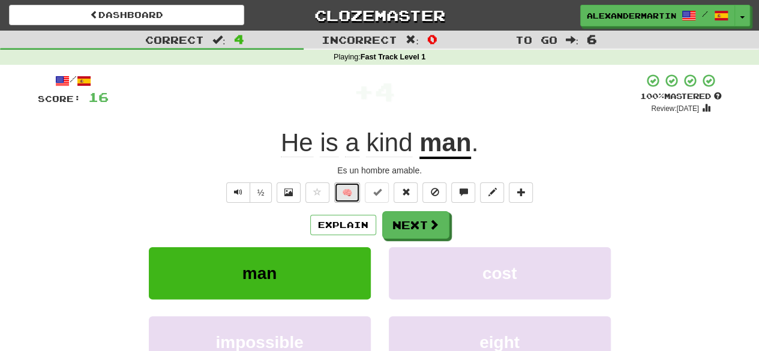
click at [354, 188] on button "🧠" at bounding box center [347, 192] width 26 height 20
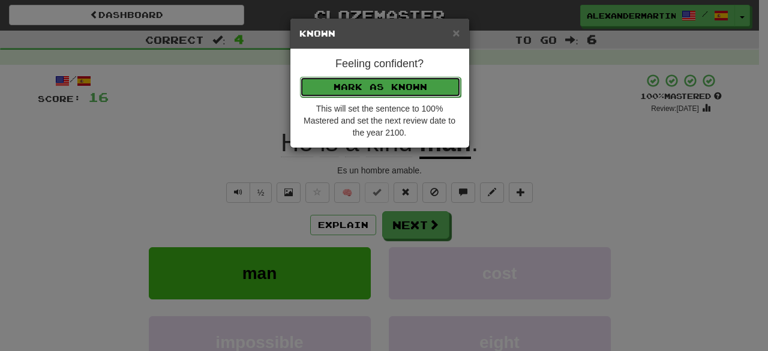
click at [384, 81] on button "Mark as Known" at bounding box center [380, 87] width 161 height 20
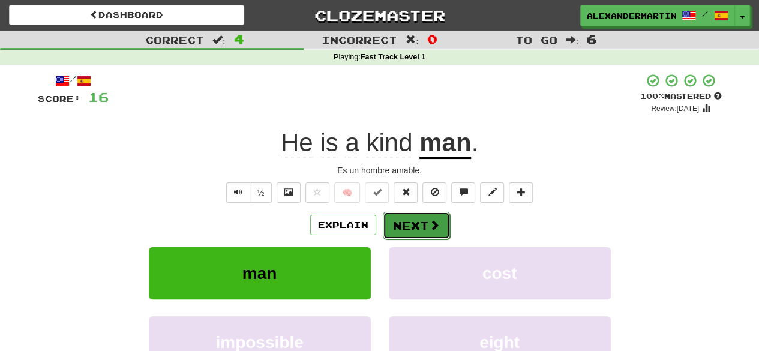
click at [403, 215] on button "Next" at bounding box center [416, 226] width 67 height 28
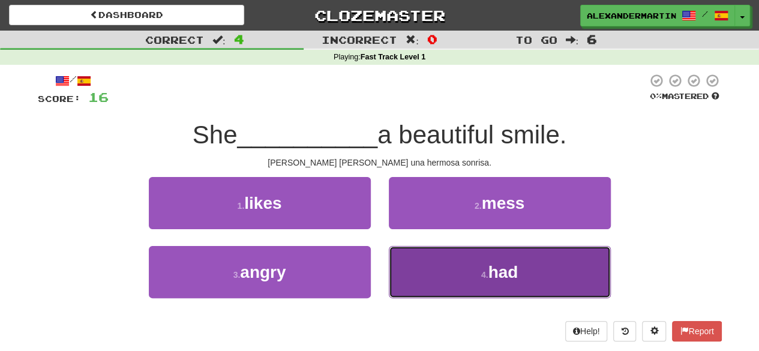
click at [472, 261] on button "4 . had" at bounding box center [500, 272] width 222 height 52
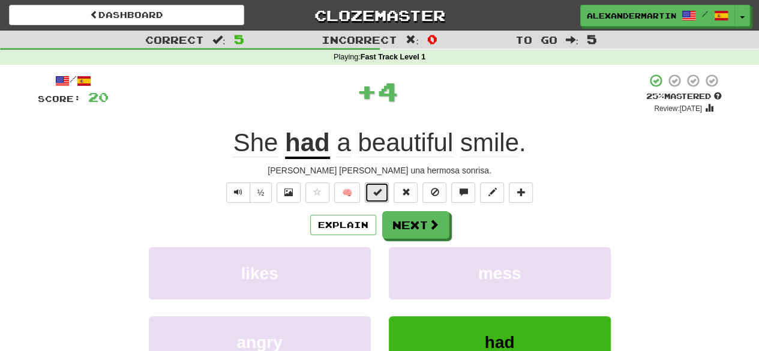
click at [383, 193] on button at bounding box center [377, 192] width 24 height 20
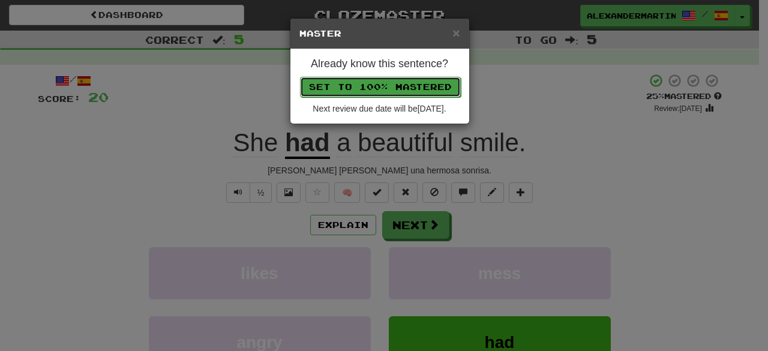
click at [397, 85] on button "Set to 100% Mastered" at bounding box center [380, 87] width 161 height 20
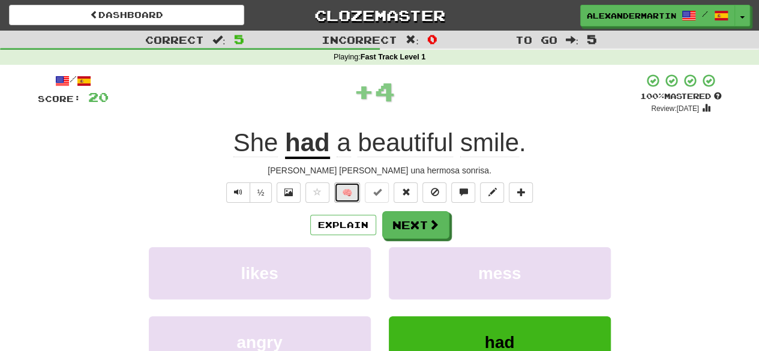
click at [351, 185] on button "🧠" at bounding box center [347, 192] width 26 height 20
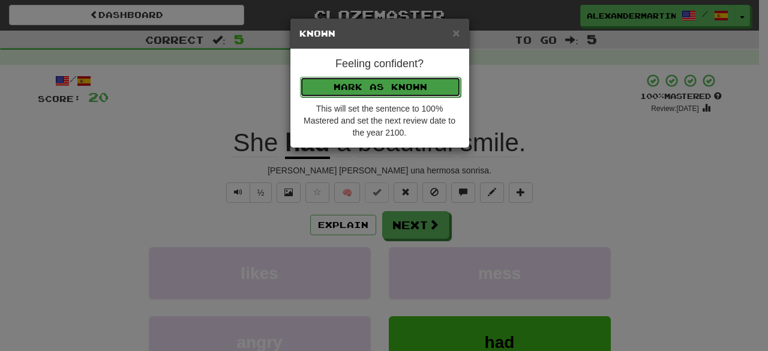
click at [381, 87] on button "Mark as Known" at bounding box center [380, 87] width 161 height 20
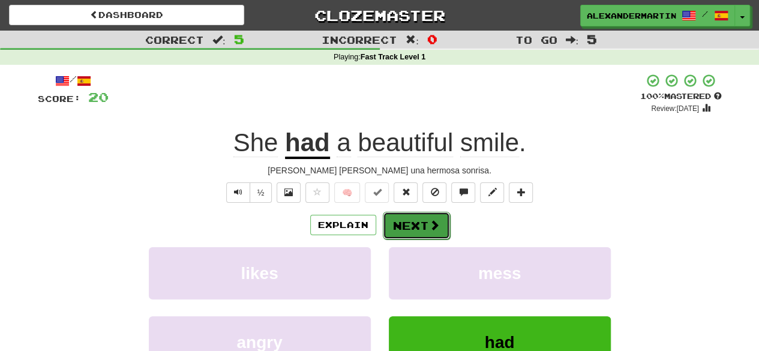
click at [407, 218] on button "Next" at bounding box center [416, 226] width 67 height 28
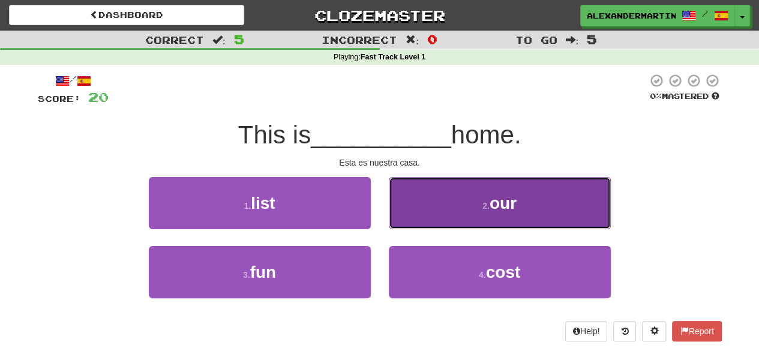
drag, startPoint x: 488, startPoint y: 223, endPoint x: 467, endPoint y: 210, distance: 24.5
click at [467, 210] on button "2 . our" at bounding box center [500, 203] width 222 height 52
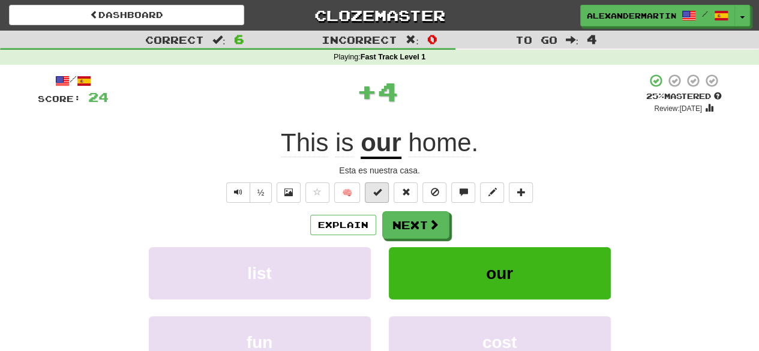
drag, startPoint x: 467, startPoint y: 210, endPoint x: 384, endPoint y: 194, distance: 85.0
click at [384, 194] on div "/ Score: 24 + 4 25 % Mastered Review: 2025-08-16 This is our home . Esta es nue…" at bounding box center [380, 251] width 684 height 356
click at [384, 194] on button at bounding box center [377, 192] width 24 height 20
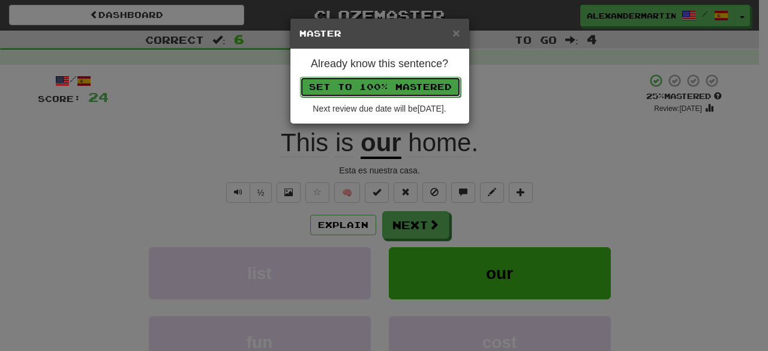
click at [398, 86] on button "Set to 100% Mastered" at bounding box center [380, 87] width 161 height 20
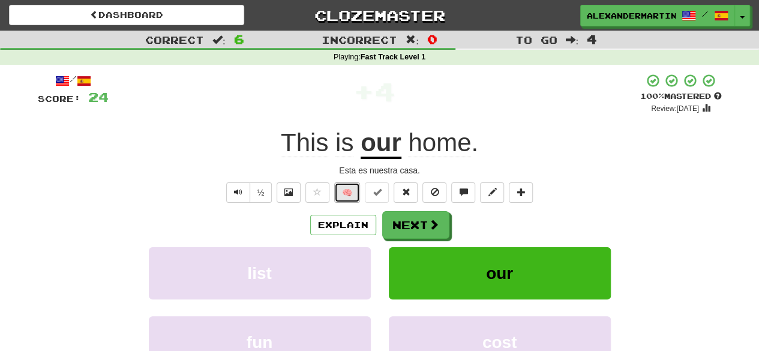
click at [351, 198] on button "🧠" at bounding box center [347, 192] width 26 height 20
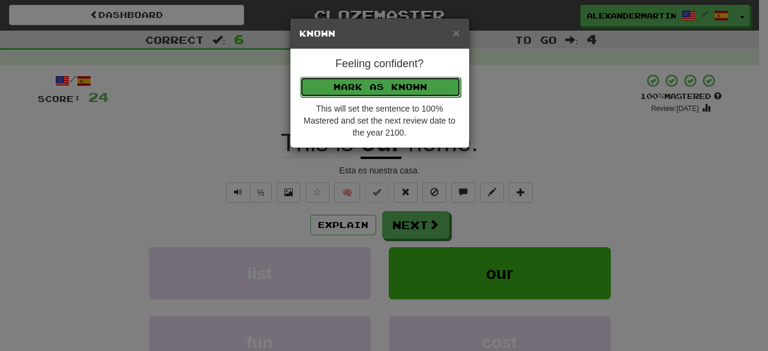
click at [390, 79] on button "Mark as Known" at bounding box center [380, 87] width 161 height 20
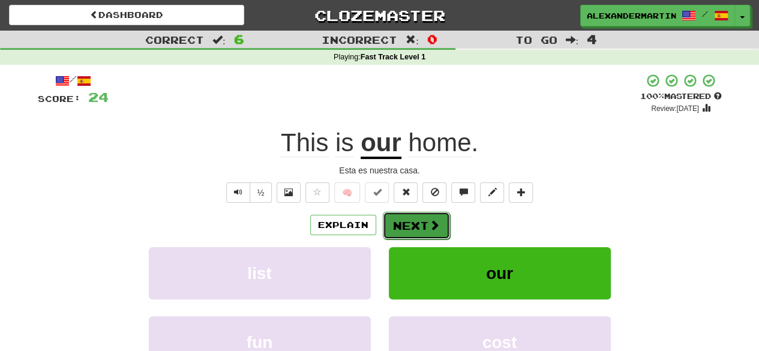
click at [405, 218] on button "Next" at bounding box center [416, 226] width 67 height 28
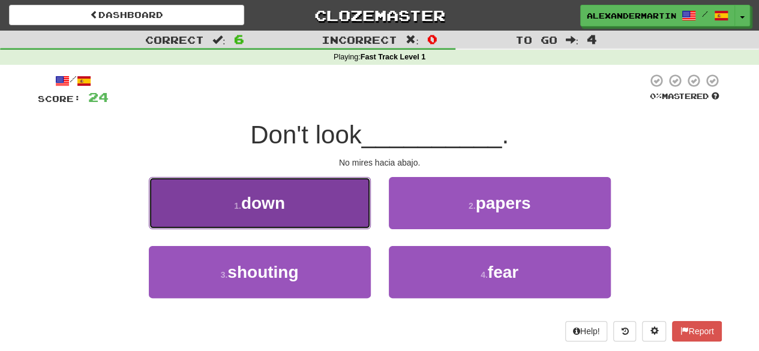
click at [321, 213] on button "1 . down" at bounding box center [260, 203] width 222 height 52
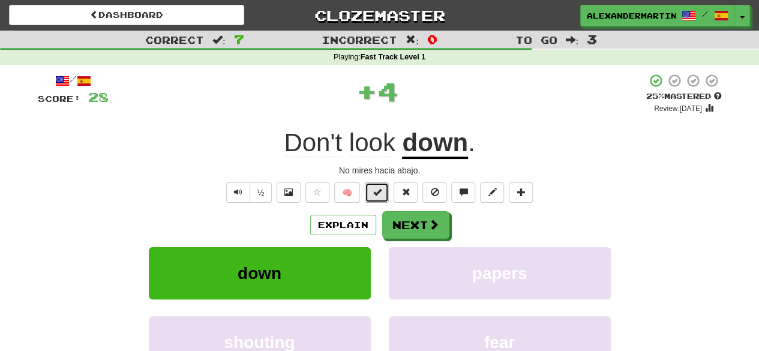
click at [379, 189] on span at bounding box center [376, 192] width 8 height 8
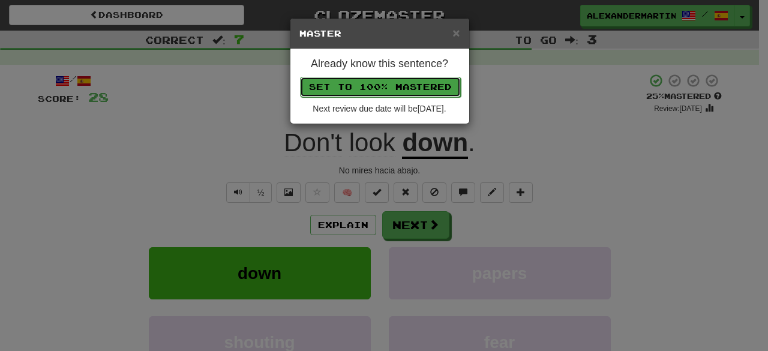
click at [393, 94] on button "Set to 100% Mastered" at bounding box center [380, 87] width 161 height 20
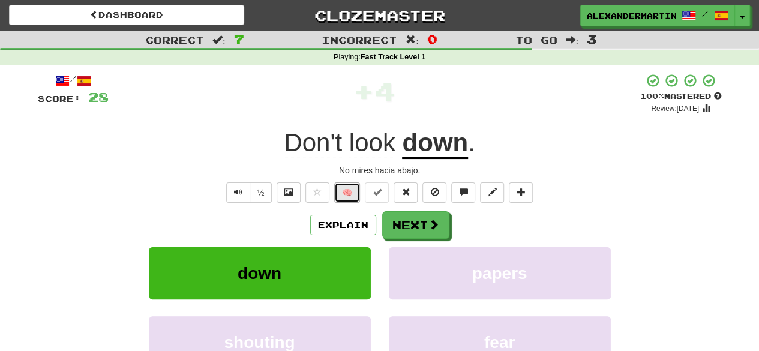
click at [352, 191] on button "🧠" at bounding box center [347, 192] width 26 height 20
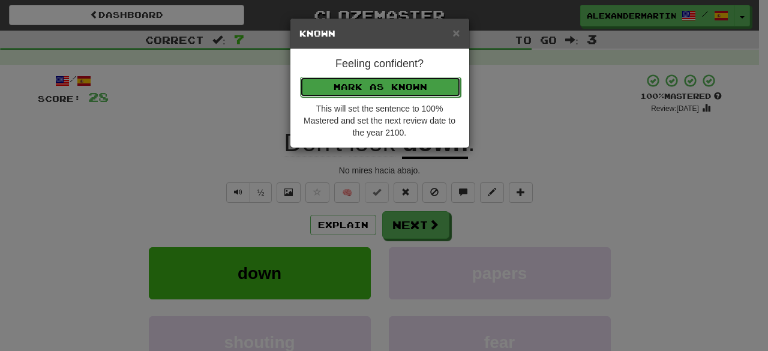
click at [387, 79] on button "Mark as Known" at bounding box center [380, 87] width 161 height 20
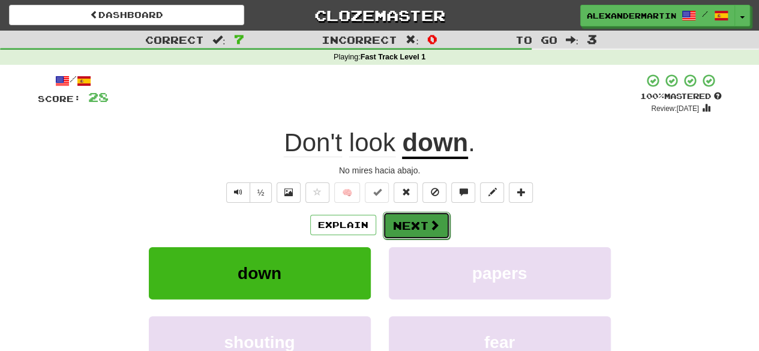
click at [402, 226] on button "Next" at bounding box center [416, 226] width 67 height 28
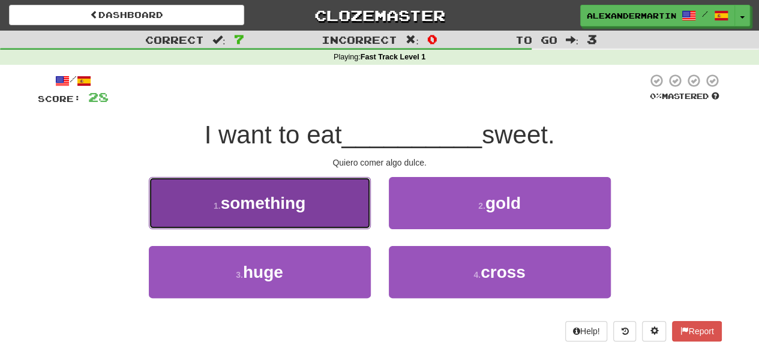
click at [326, 207] on button "1 . something" at bounding box center [260, 203] width 222 height 52
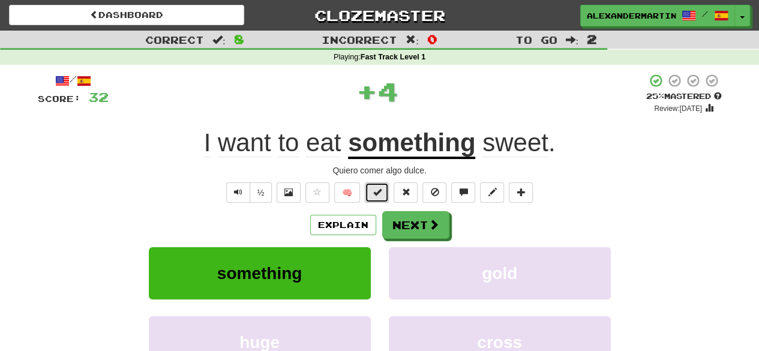
click at [383, 189] on button at bounding box center [377, 192] width 24 height 20
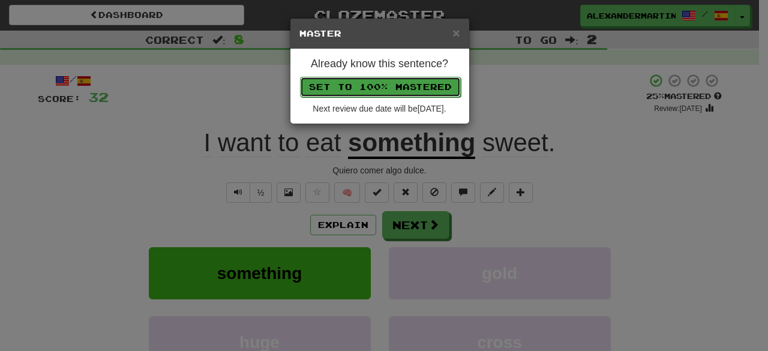
click at [397, 93] on button "Set to 100% Mastered" at bounding box center [380, 87] width 161 height 20
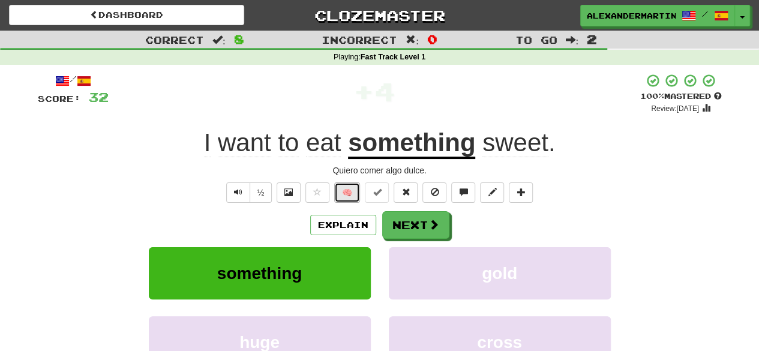
click at [354, 194] on button "🧠" at bounding box center [347, 192] width 26 height 20
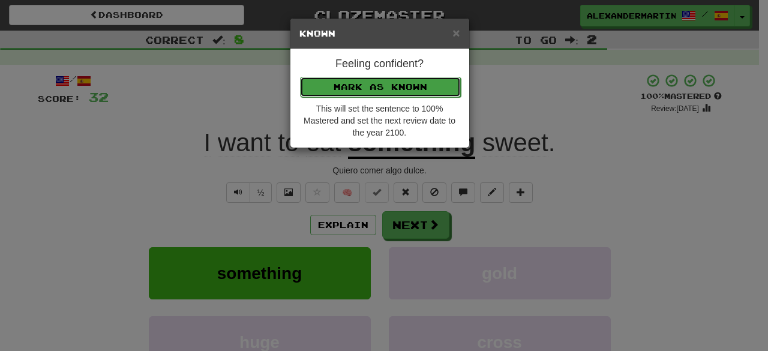
click at [374, 91] on button "Mark as Known" at bounding box center [380, 87] width 161 height 20
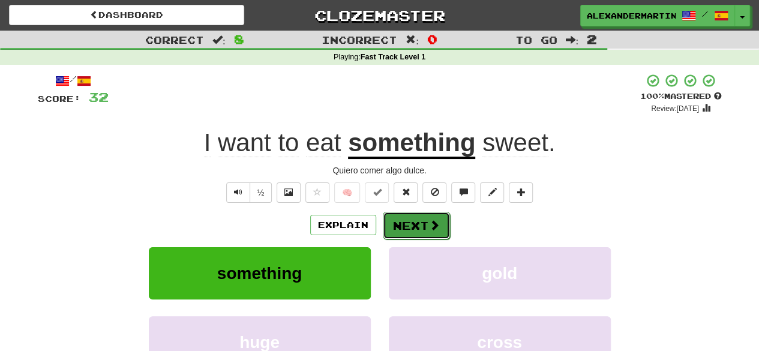
click at [401, 217] on button "Next" at bounding box center [416, 226] width 67 height 28
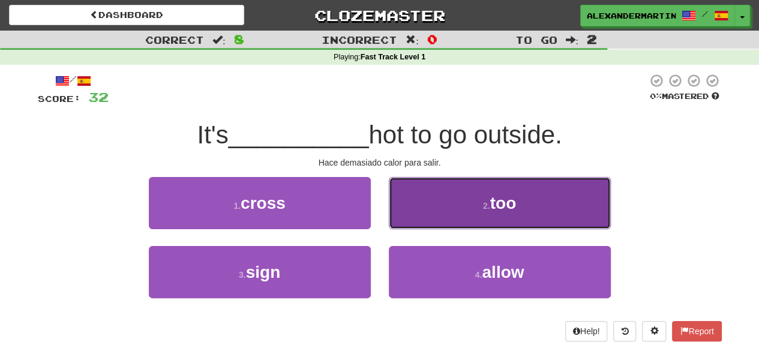
click at [462, 216] on button "2 . too" at bounding box center [500, 203] width 222 height 52
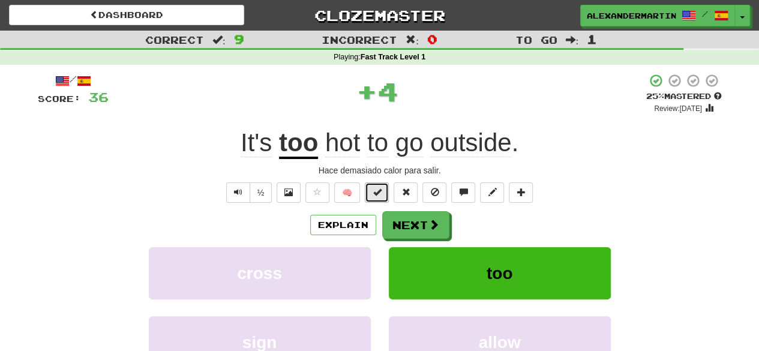
click at [383, 196] on button at bounding box center [377, 192] width 24 height 20
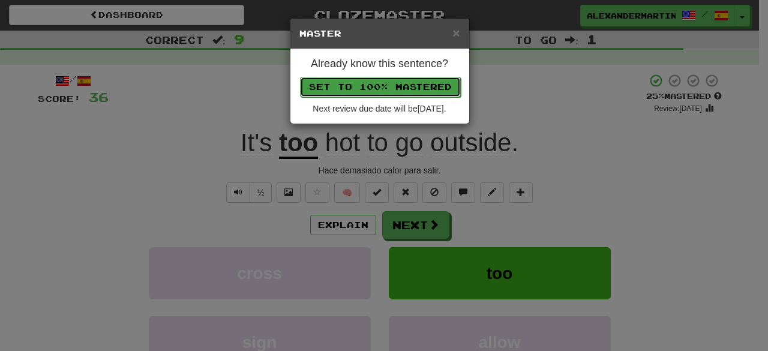
drag, startPoint x: 402, startPoint y: 91, endPoint x: 383, endPoint y: 83, distance: 20.7
click at [383, 83] on button "Set to 100% Mastered" at bounding box center [380, 87] width 161 height 20
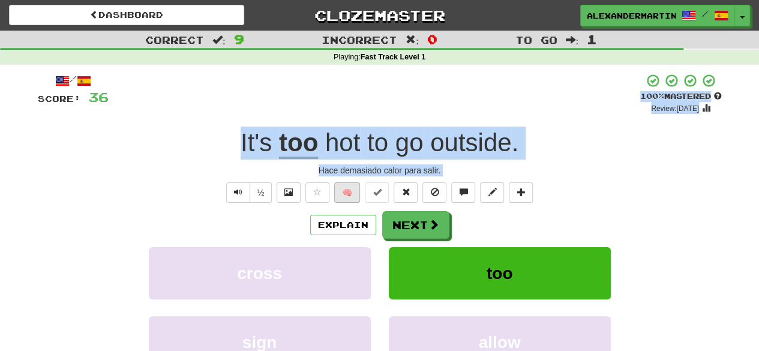
drag, startPoint x: 383, startPoint y: 83, endPoint x: 354, endPoint y: 192, distance: 112.7
click at [354, 192] on button "🧠" at bounding box center [347, 192] width 26 height 20
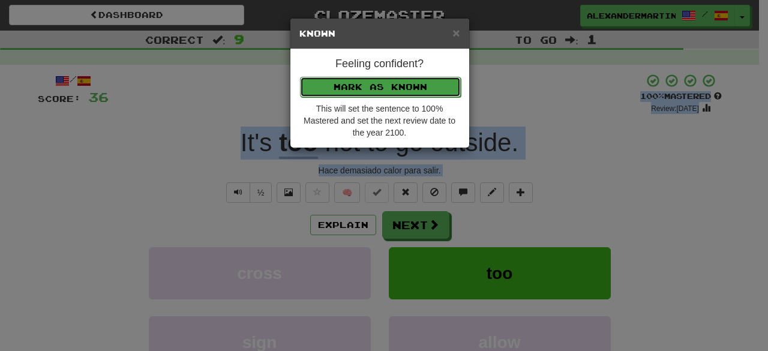
click at [371, 89] on button "Mark as Known" at bounding box center [380, 87] width 161 height 20
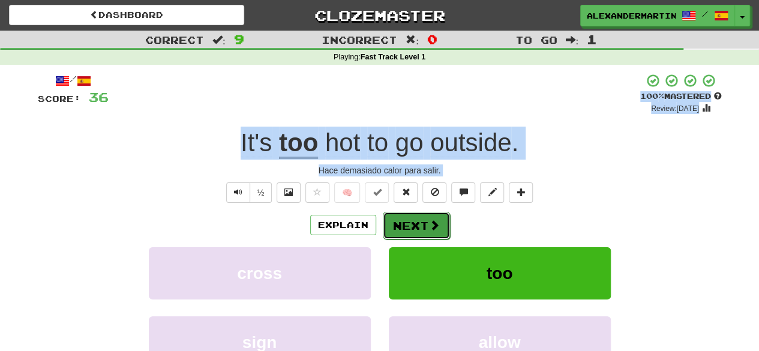
click at [420, 224] on button "Next" at bounding box center [416, 226] width 67 height 28
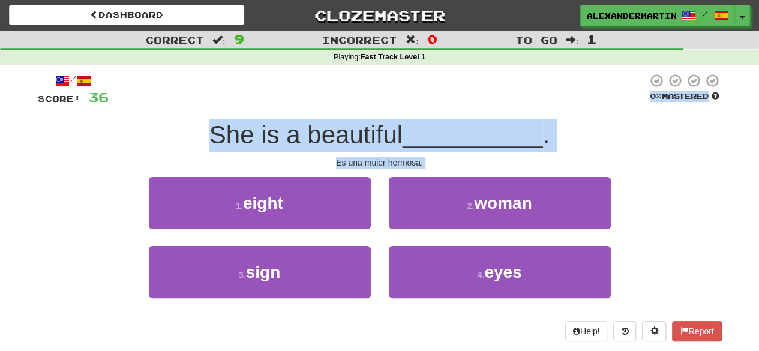
click at [385, 326] on div "Help! Report" at bounding box center [380, 331] width 684 height 20
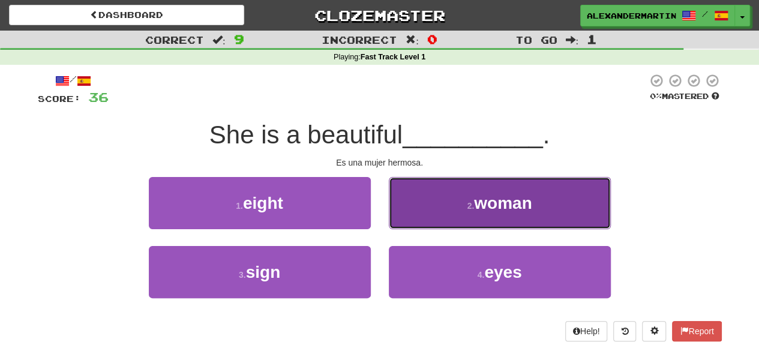
click at [470, 211] on button "2 . woman" at bounding box center [500, 203] width 222 height 52
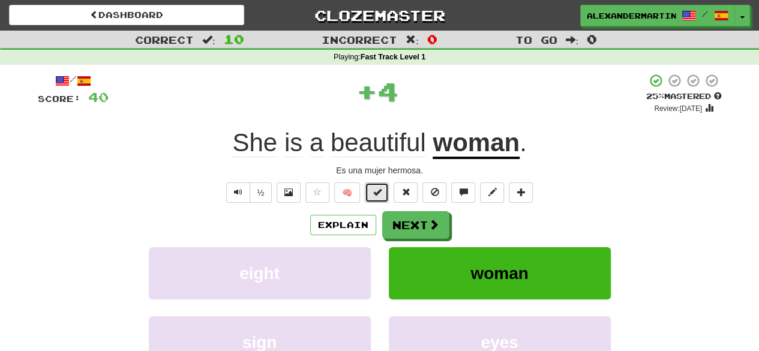
click at [383, 188] on button at bounding box center [377, 192] width 24 height 20
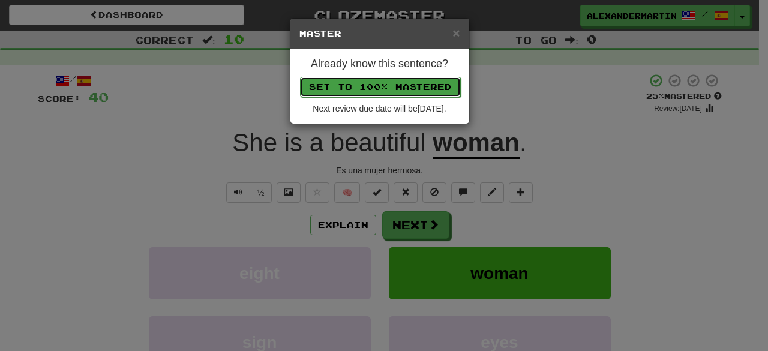
click at [391, 95] on button "Set to 100% Mastered" at bounding box center [380, 87] width 161 height 20
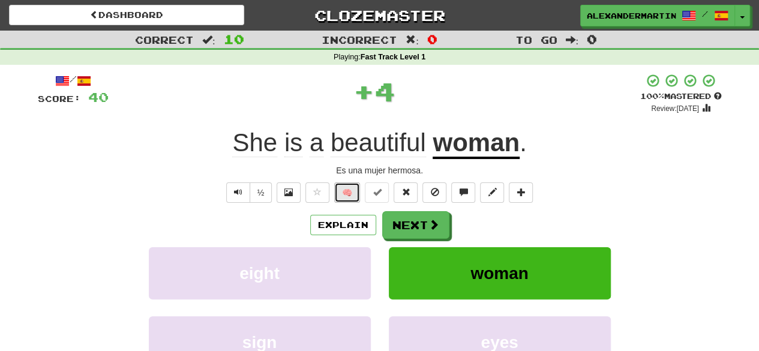
click at [357, 189] on button "🧠" at bounding box center [347, 192] width 26 height 20
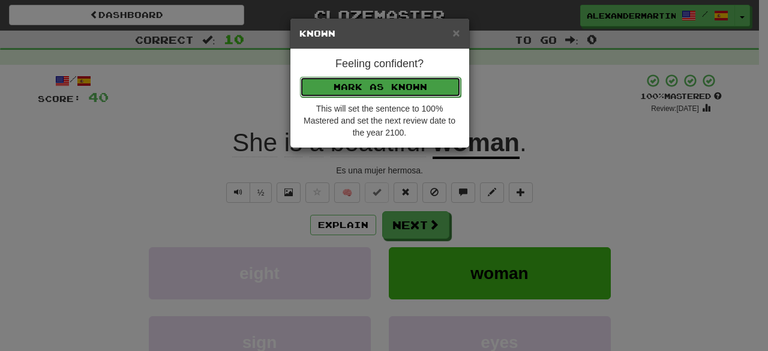
click at [372, 82] on button "Mark as Known" at bounding box center [380, 87] width 161 height 20
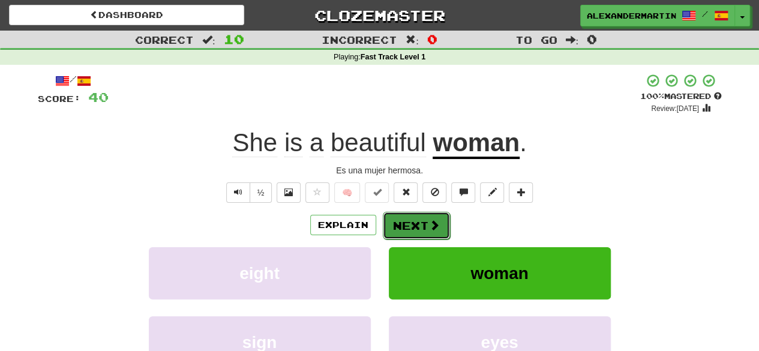
click at [402, 222] on button "Next" at bounding box center [416, 226] width 67 height 28
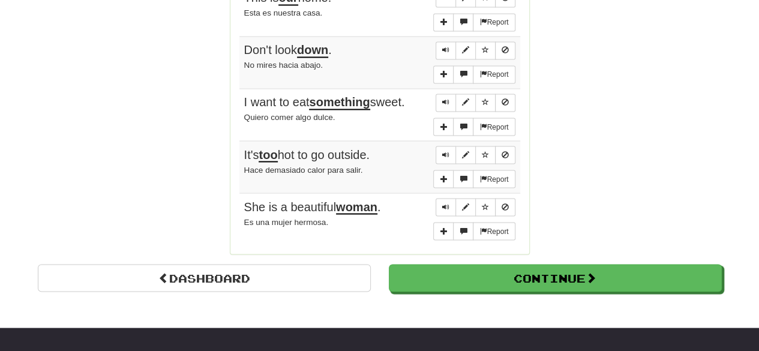
scroll to position [1010, 0]
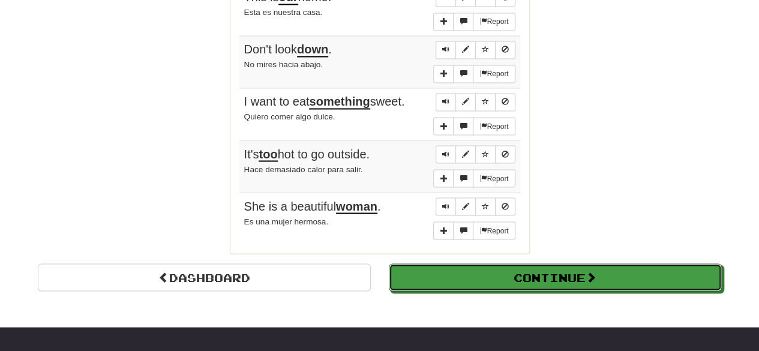
click at [545, 263] on button "Continue" at bounding box center [555, 277] width 333 height 28
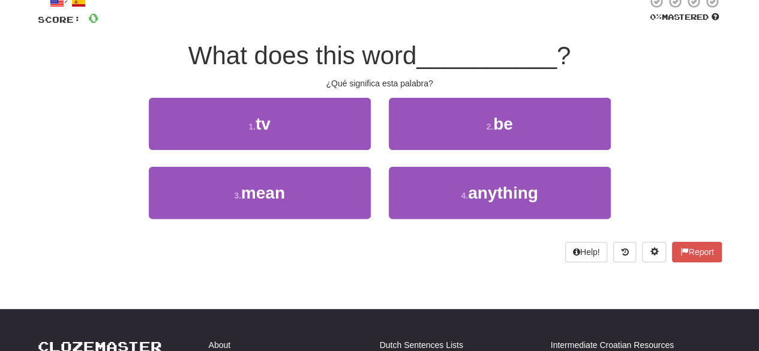
scroll to position [0, 0]
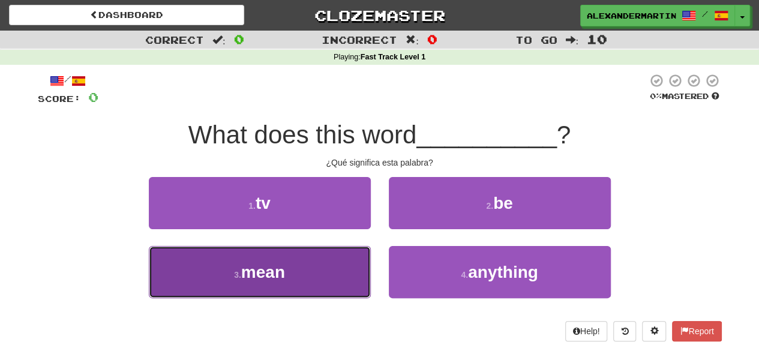
click at [267, 268] on span "mean" at bounding box center [263, 272] width 44 height 19
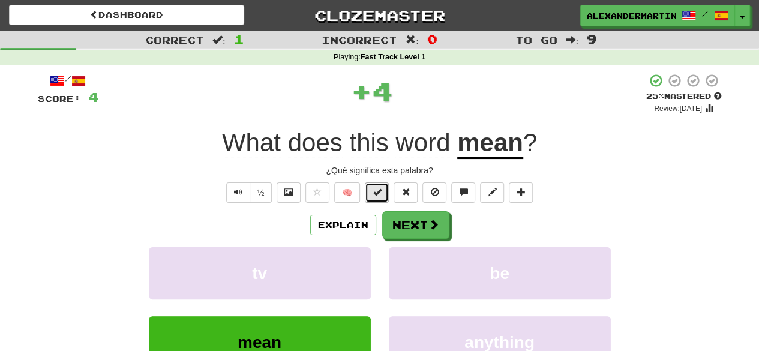
click at [371, 190] on button at bounding box center [377, 192] width 24 height 20
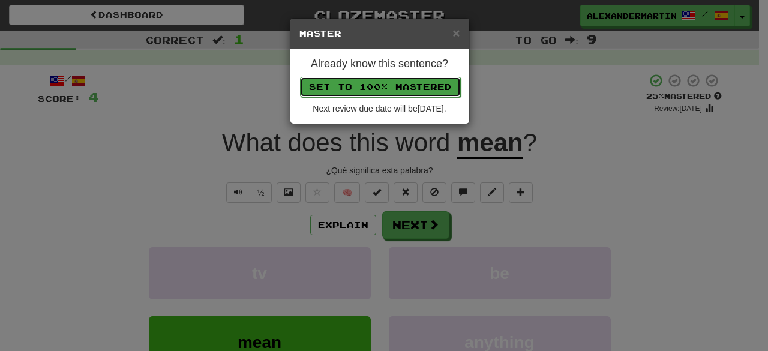
click at [381, 91] on button "Set to 100% Mastered" at bounding box center [380, 87] width 161 height 20
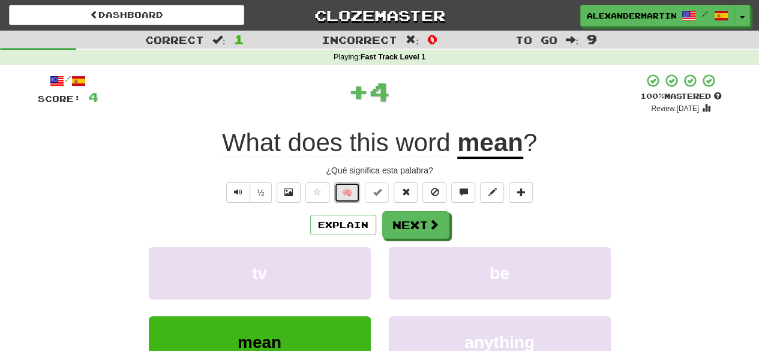
click at [348, 192] on button "🧠" at bounding box center [347, 192] width 26 height 20
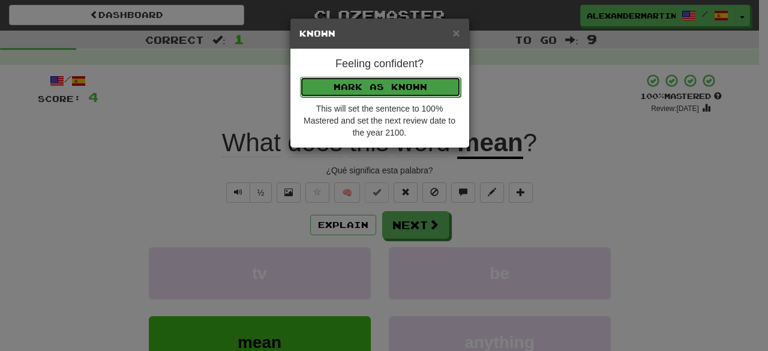
click at [393, 94] on button "Mark as Known" at bounding box center [380, 87] width 161 height 20
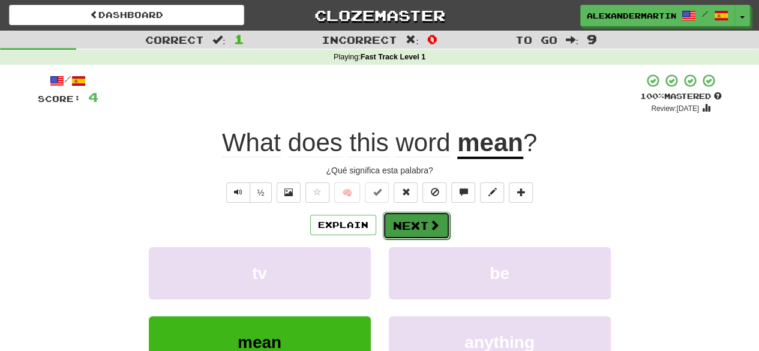
click at [411, 220] on button "Next" at bounding box center [416, 226] width 67 height 28
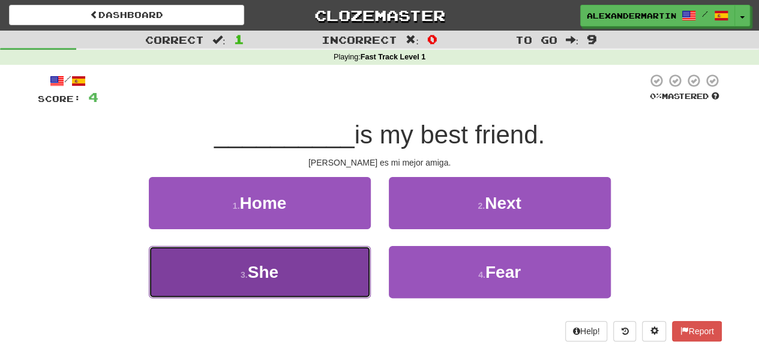
click at [309, 273] on button "3 . She" at bounding box center [260, 272] width 222 height 52
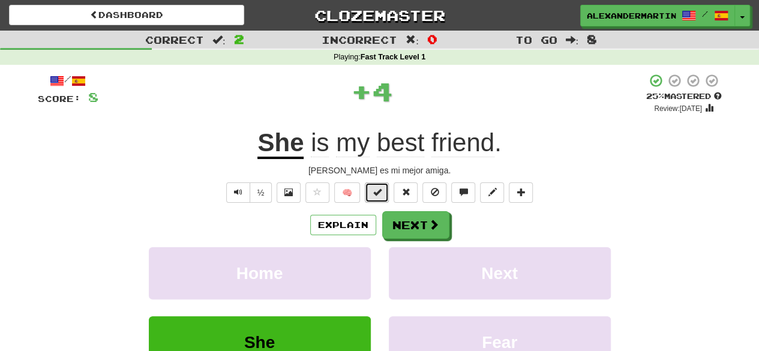
click at [369, 197] on button at bounding box center [377, 192] width 24 height 20
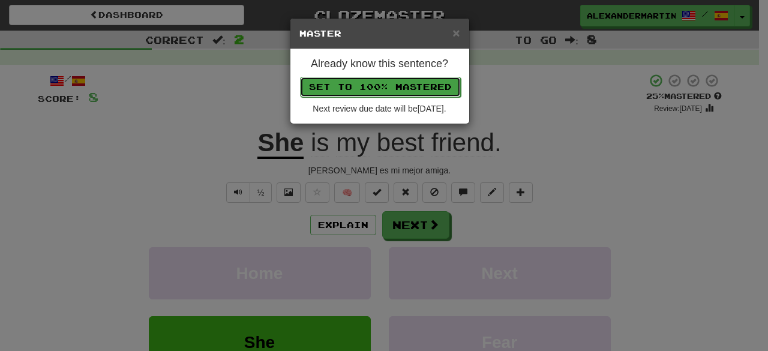
click at [381, 84] on button "Set to 100% Mastered" at bounding box center [380, 87] width 161 height 20
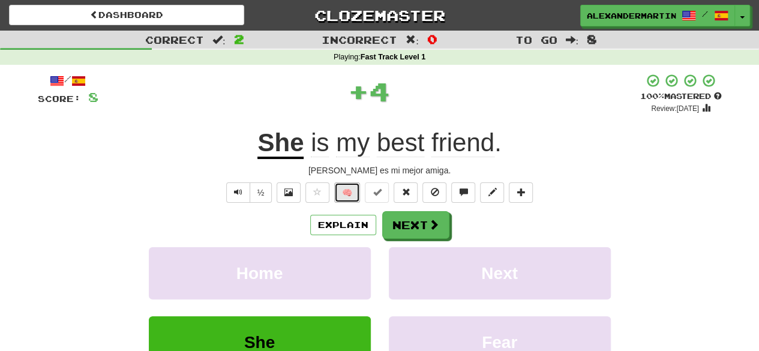
click at [350, 184] on button "🧠" at bounding box center [347, 192] width 26 height 20
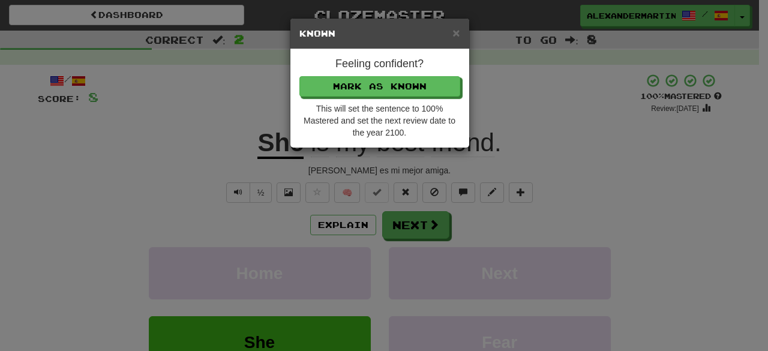
click at [376, 97] on div "Feeling confident? Mark as Known This will set the sentence to 100% Mastered an…" at bounding box center [379, 98] width 179 height 98
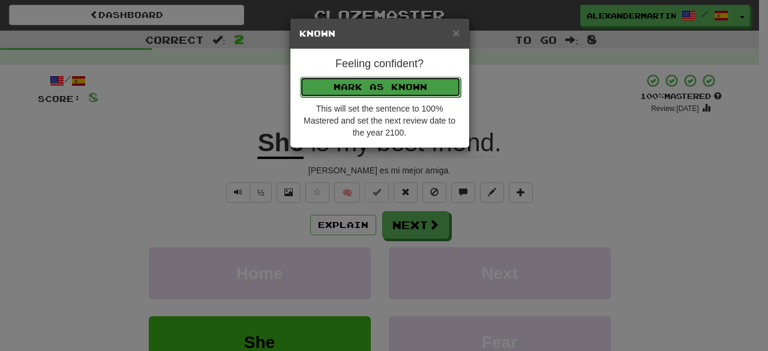
click at [372, 87] on button "Mark as Known" at bounding box center [380, 87] width 161 height 20
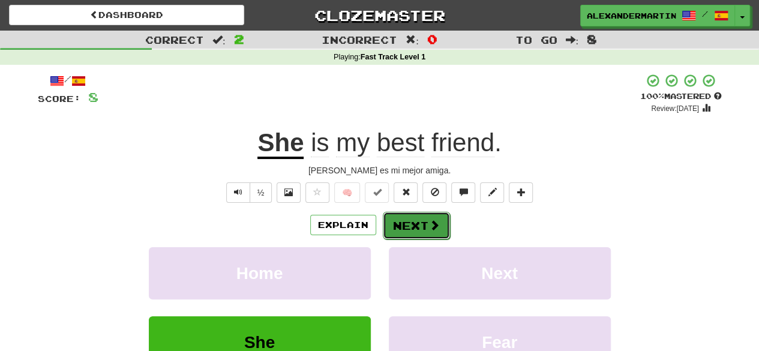
click at [398, 221] on button "Next" at bounding box center [416, 226] width 67 height 28
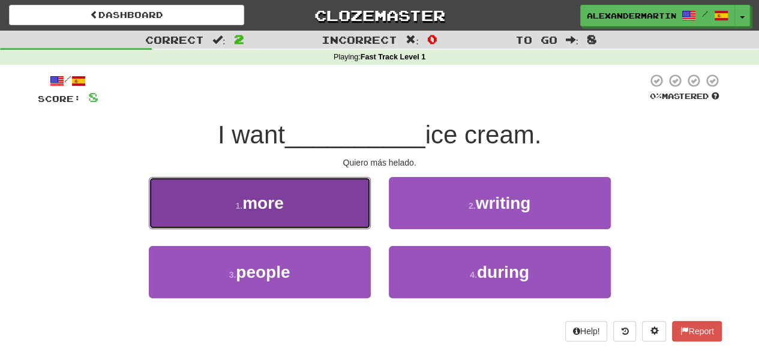
click at [286, 203] on button "1 . more" at bounding box center [260, 203] width 222 height 52
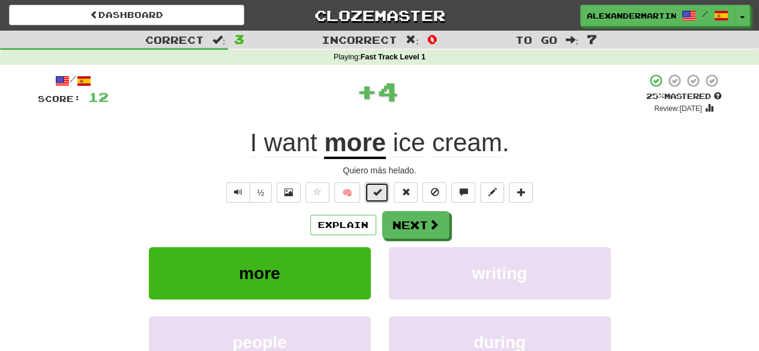
click at [383, 192] on button at bounding box center [377, 192] width 24 height 20
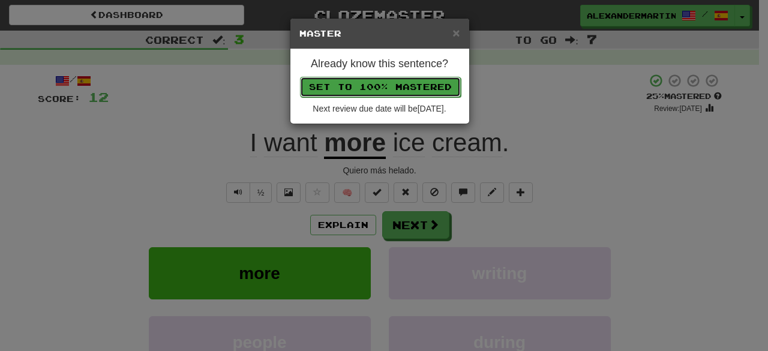
click at [361, 79] on button "Set to 100% Mastered" at bounding box center [380, 87] width 161 height 20
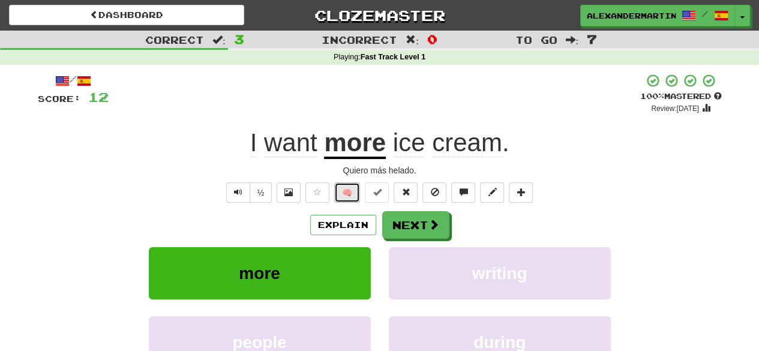
click at [356, 183] on button "🧠" at bounding box center [347, 192] width 26 height 20
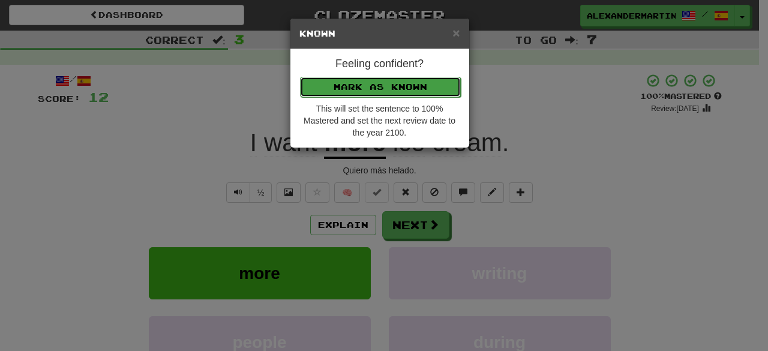
click at [395, 77] on button "Mark as Known" at bounding box center [380, 87] width 161 height 20
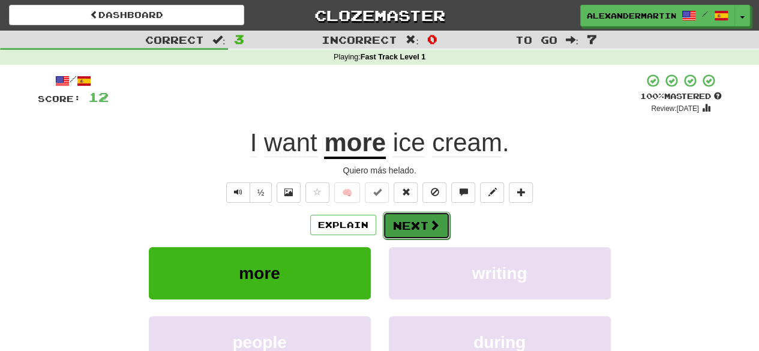
click at [411, 234] on button "Next" at bounding box center [416, 226] width 67 height 28
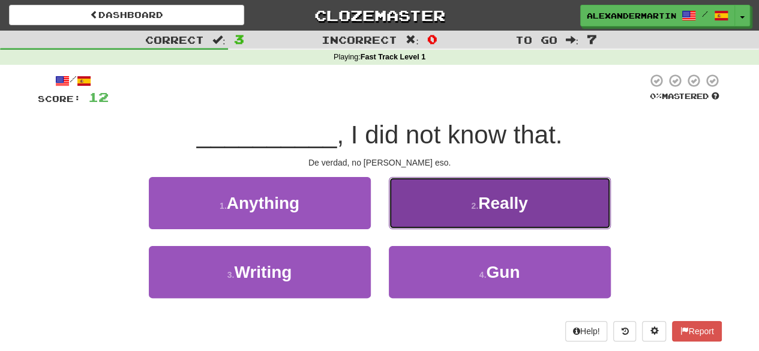
click at [488, 204] on span "Really" at bounding box center [503, 203] width 50 height 19
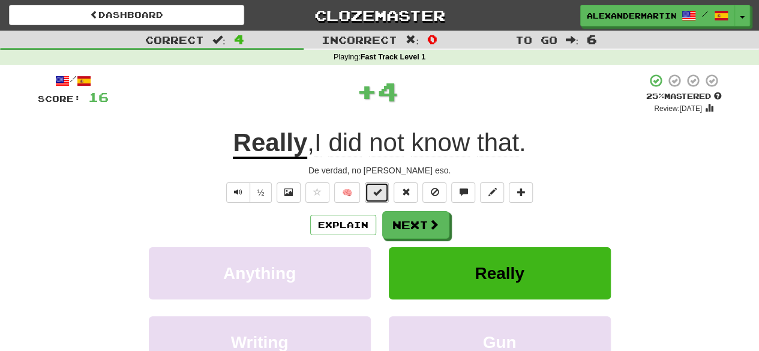
click at [384, 186] on button at bounding box center [377, 192] width 24 height 20
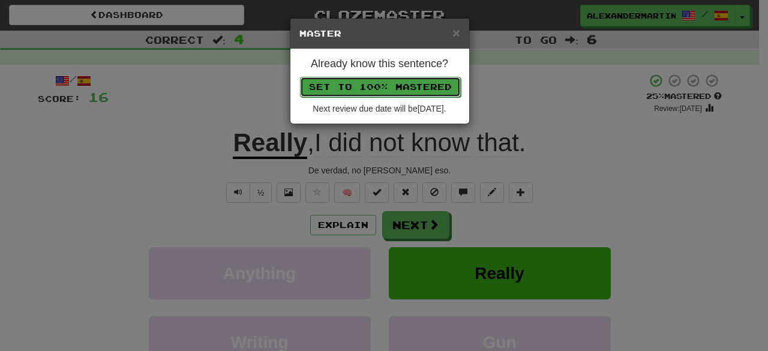
click at [393, 83] on button "Set to 100% Mastered" at bounding box center [380, 87] width 161 height 20
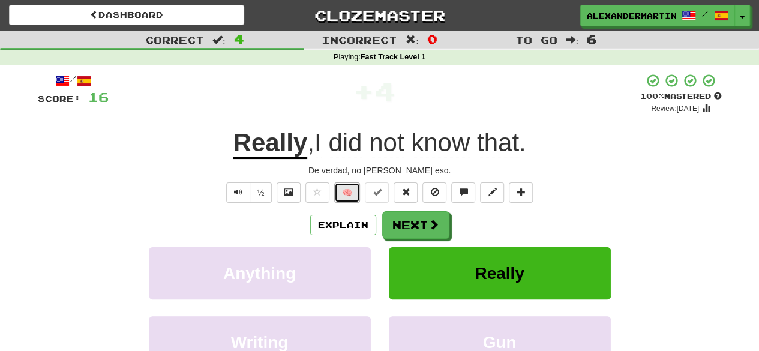
click at [353, 189] on button "🧠" at bounding box center [347, 192] width 26 height 20
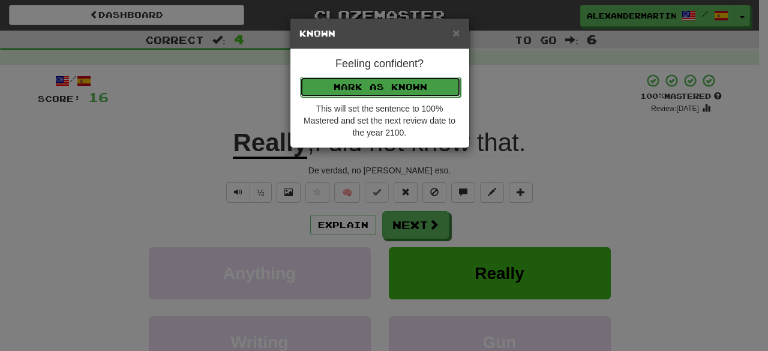
click at [366, 80] on button "Mark as Known" at bounding box center [380, 87] width 161 height 20
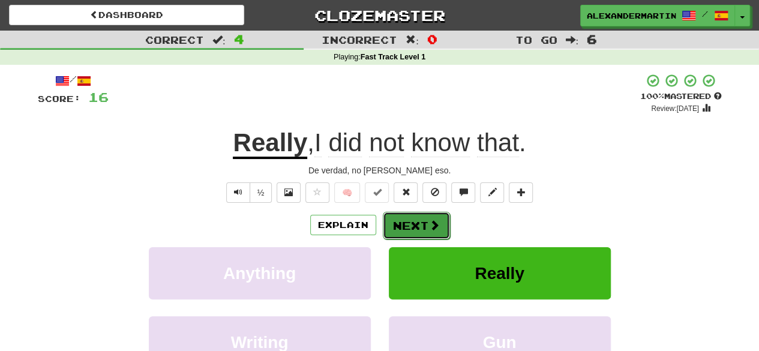
click at [403, 219] on button "Next" at bounding box center [416, 226] width 67 height 28
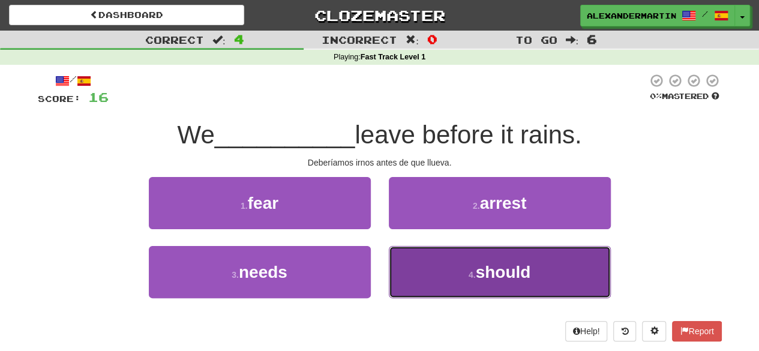
click at [461, 264] on button "4 . should" at bounding box center [500, 272] width 222 height 52
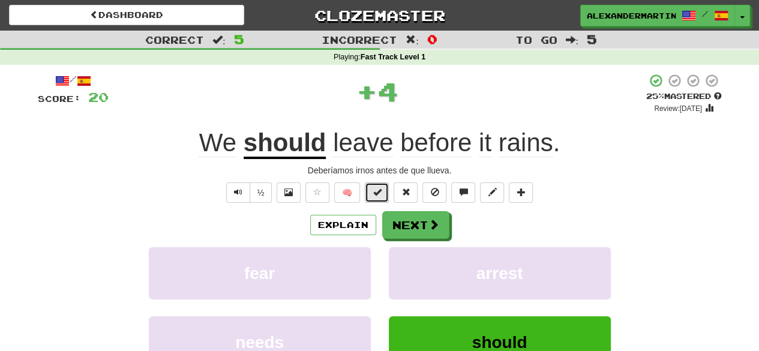
click at [376, 198] on button at bounding box center [377, 192] width 24 height 20
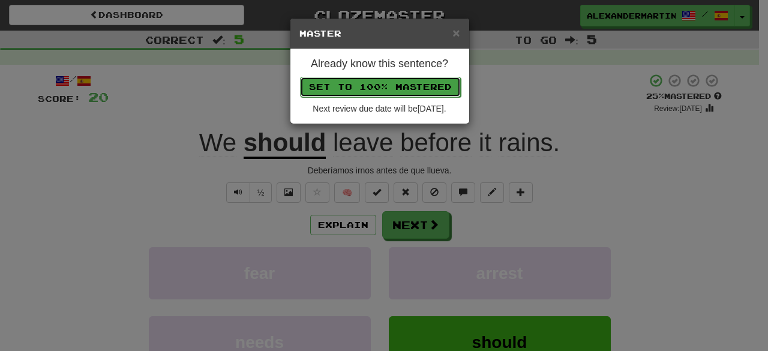
click at [391, 92] on button "Set to 100% Mastered" at bounding box center [380, 87] width 161 height 20
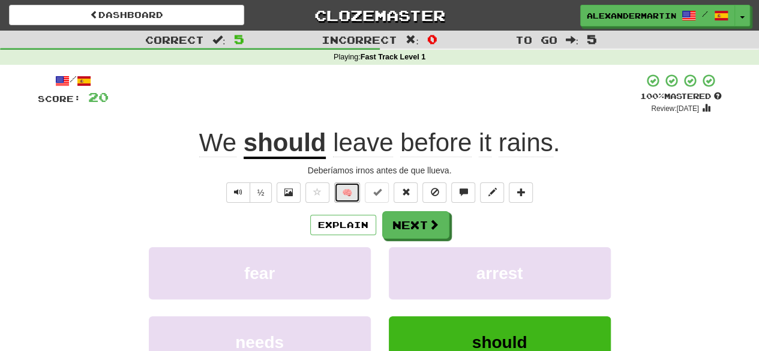
click at [354, 193] on button "🧠" at bounding box center [347, 192] width 26 height 20
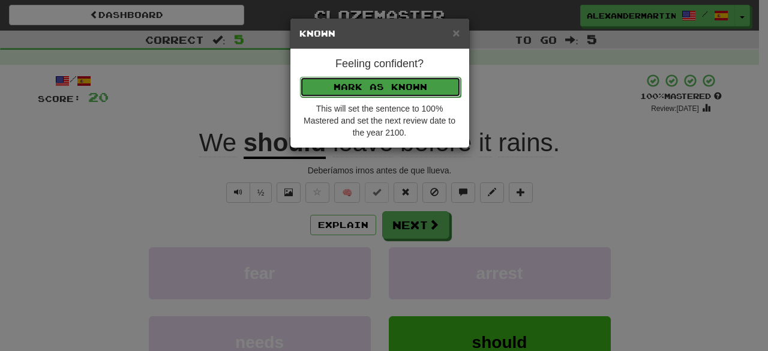
click at [374, 87] on button "Mark as Known" at bounding box center [380, 87] width 161 height 20
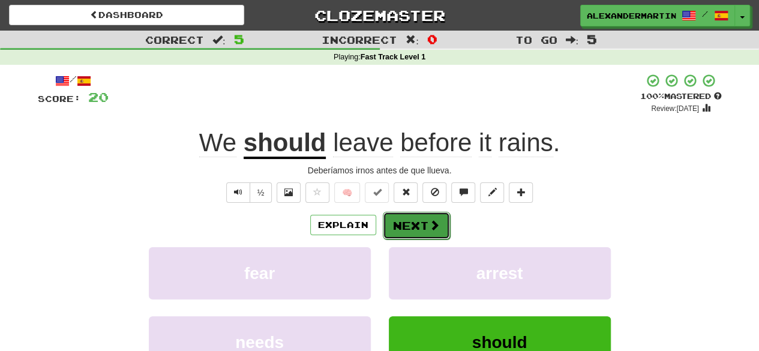
click at [400, 221] on button "Next" at bounding box center [416, 226] width 67 height 28
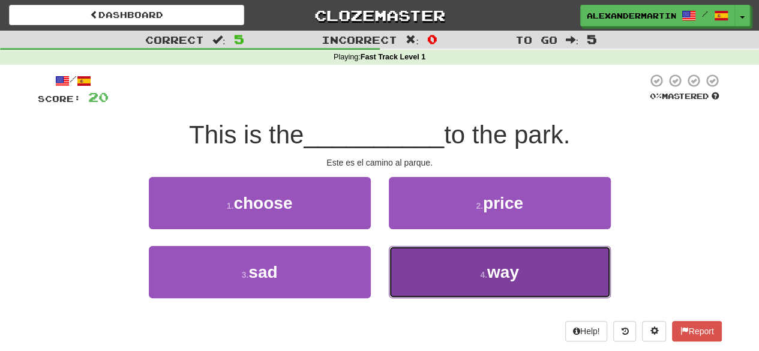
click at [469, 270] on button "4 . way" at bounding box center [500, 272] width 222 height 52
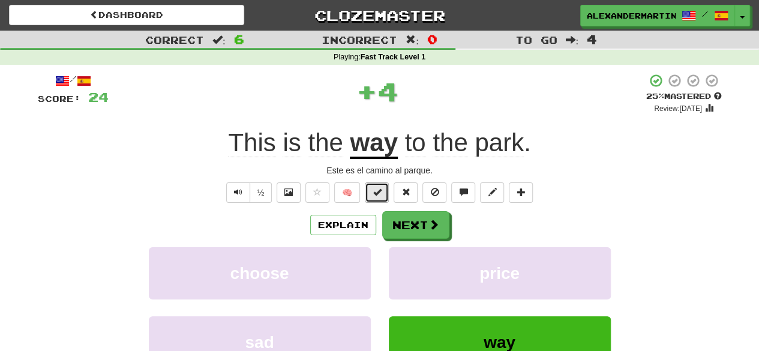
click at [386, 195] on button at bounding box center [377, 192] width 24 height 20
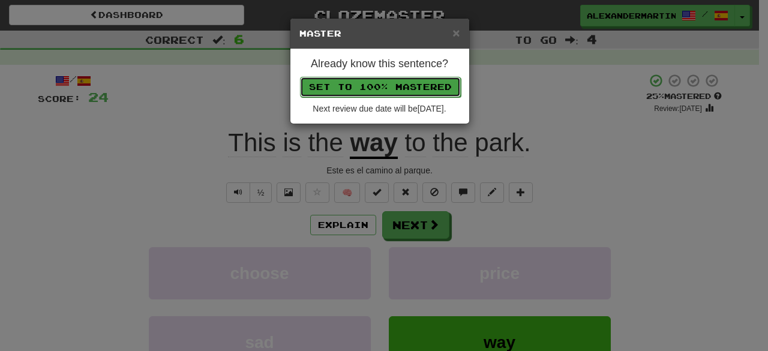
click at [398, 93] on button "Set to 100% Mastered" at bounding box center [380, 87] width 161 height 20
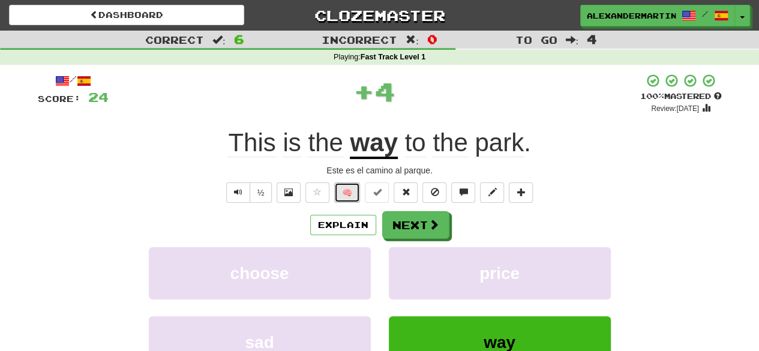
click at [357, 194] on button "🧠" at bounding box center [347, 192] width 26 height 20
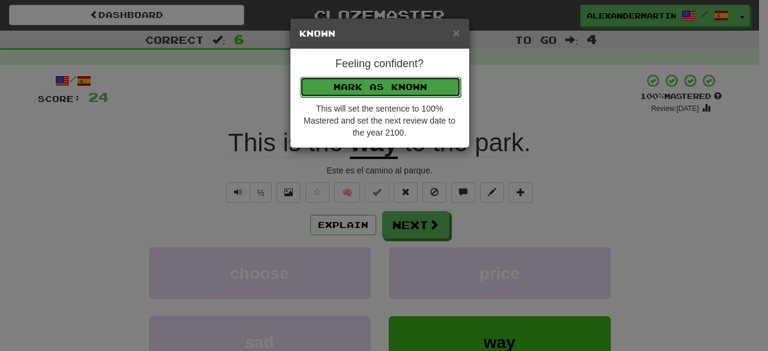
click at [368, 94] on button "Mark as Known" at bounding box center [380, 87] width 161 height 20
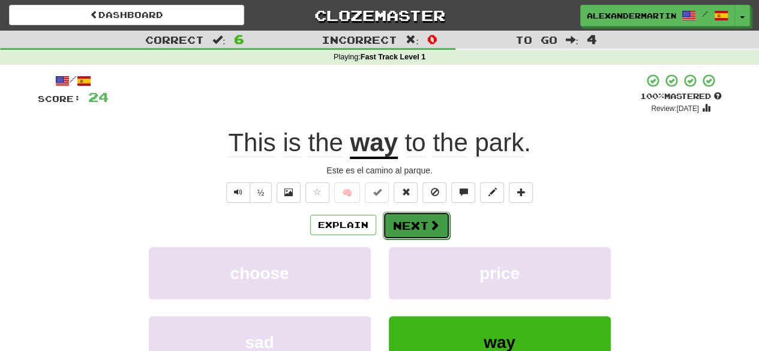
click at [411, 228] on button "Next" at bounding box center [416, 226] width 67 height 28
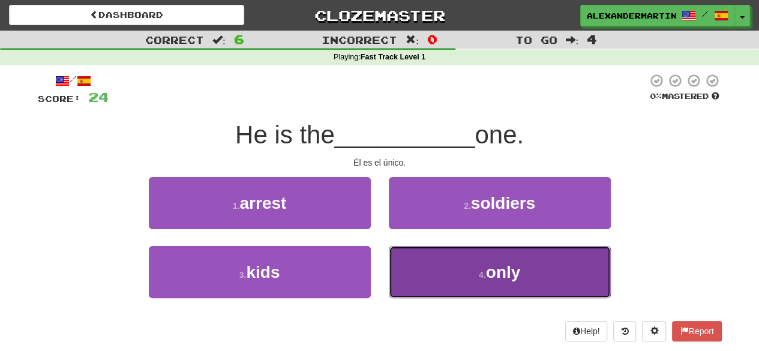
click at [473, 278] on button "4 . only" at bounding box center [500, 272] width 222 height 52
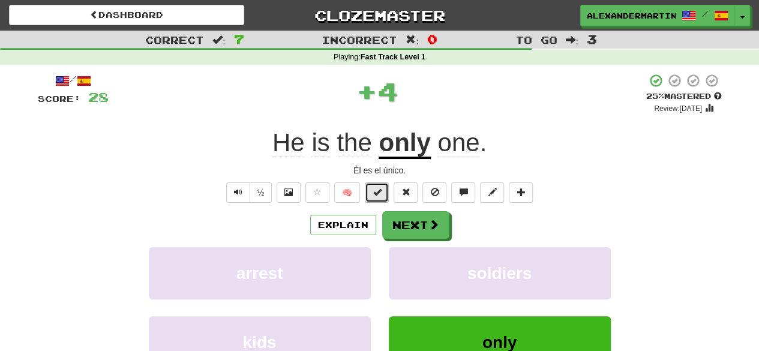
click at [384, 196] on button at bounding box center [377, 192] width 24 height 20
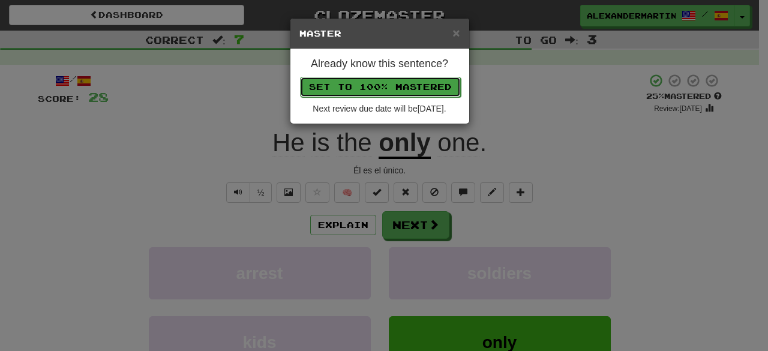
click at [369, 89] on button "Set to 100% Mastered" at bounding box center [380, 87] width 161 height 20
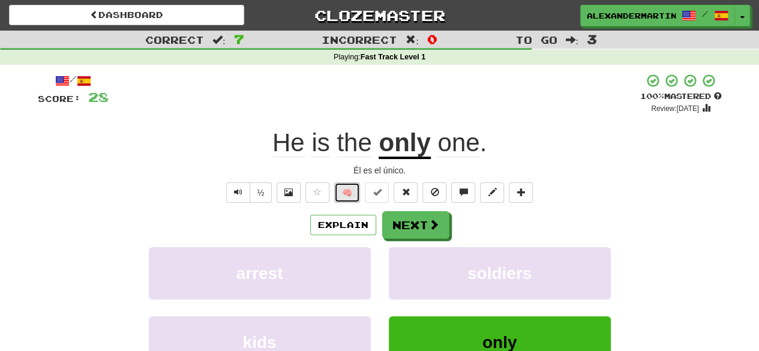
click at [350, 186] on button "🧠" at bounding box center [347, 192] width 26 height 20
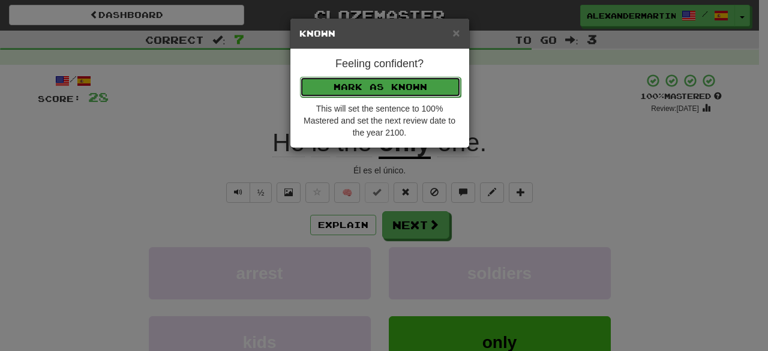
click at [393, 85] on button "Mark as Known" at bounding box center [380, 87] width 161 height 20
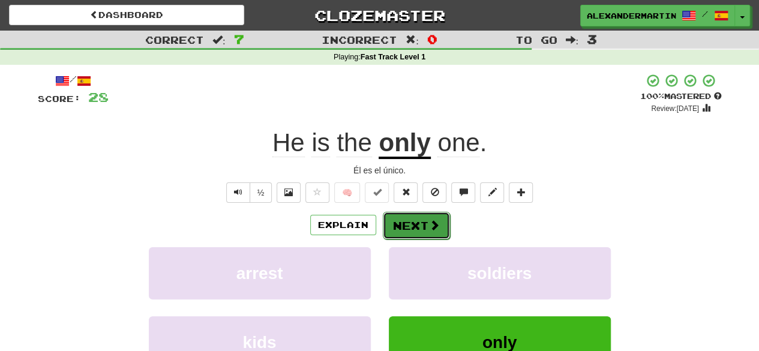
click at [416, 226] on button "Next" at bounding box center [416, 226] width 67 height 28
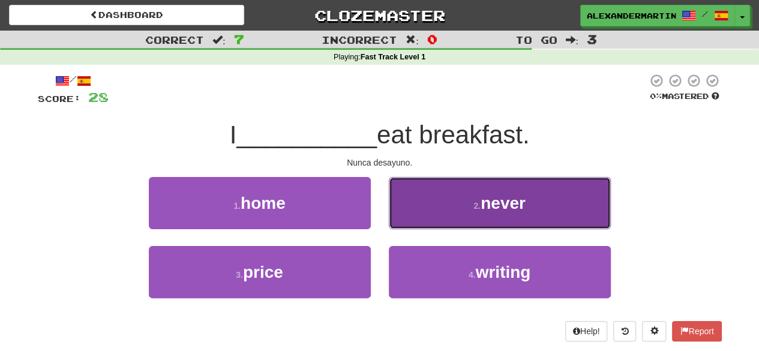
click at [497, 197] on span "never" at bounding box center [502, 203] width 45 height 19
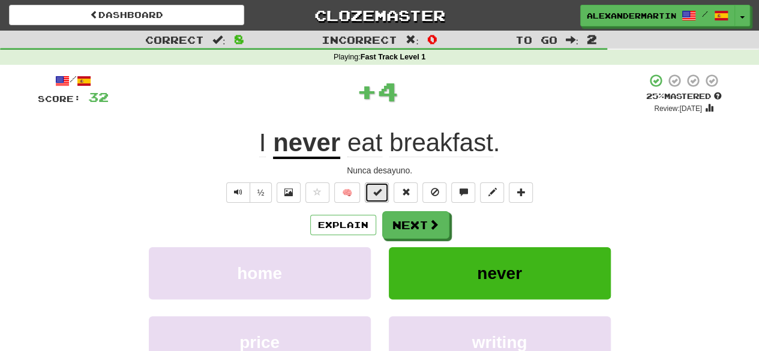
click at [389, 195] on button at bounding box center [377, 192] width 24 height 20
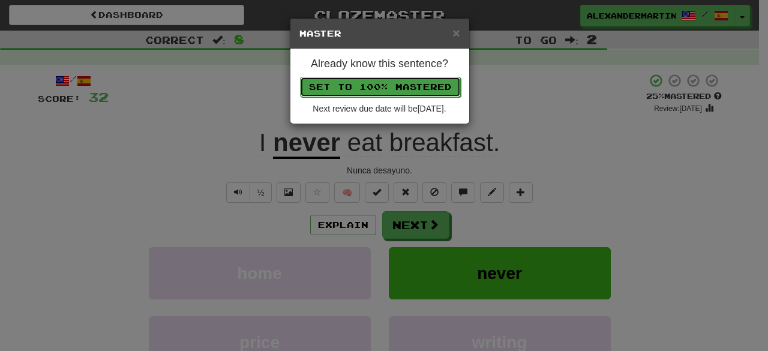
click at [409, 92] on button "Set to 100% Mastered" at bounding box center [380, 87] width 161 height 20
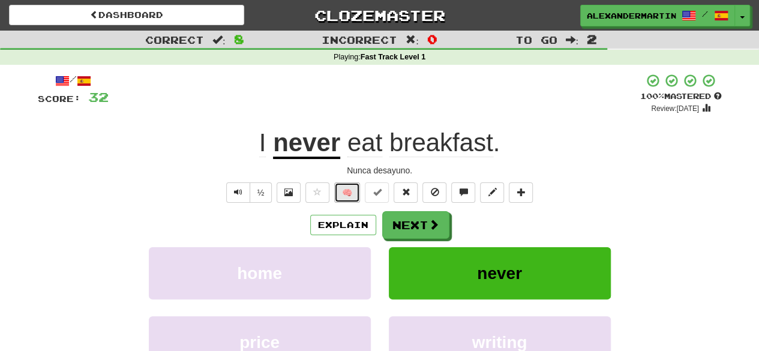
click at [360, 188] on button "🧠" at bounding box center [347, 192] width 26 height 20
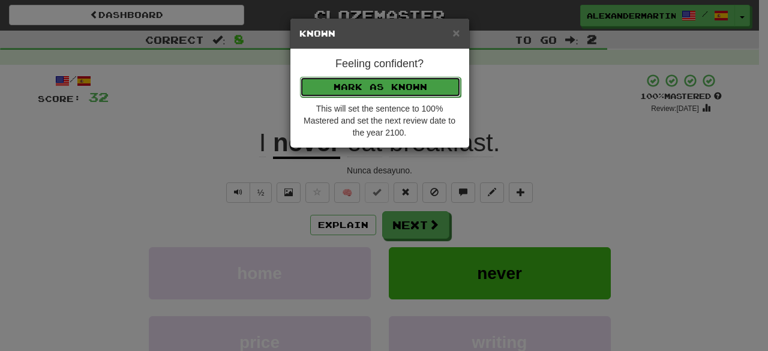
click at [402, 87] on button "Mark as Known" at bounding box center [380, 87] width 161 height 20
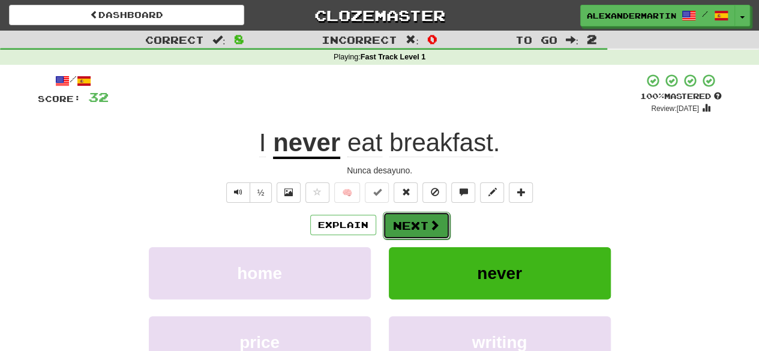
click at [417, 215] on button "Next" at bounding box center [416, 226] width 67 height 28
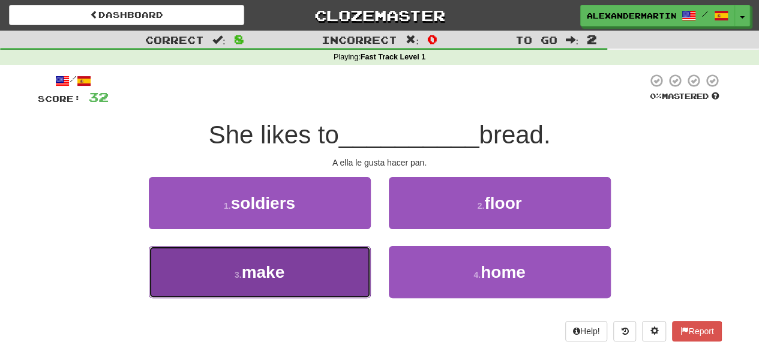
click at [350, 263] on button "3 . make" at bounding box center [260, 272] width 222 height 52
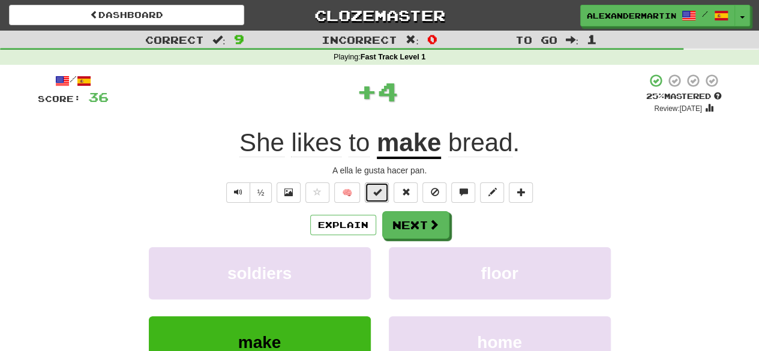
click at [378, 192] on span at bounding box center [376, 192] width 8 height 8
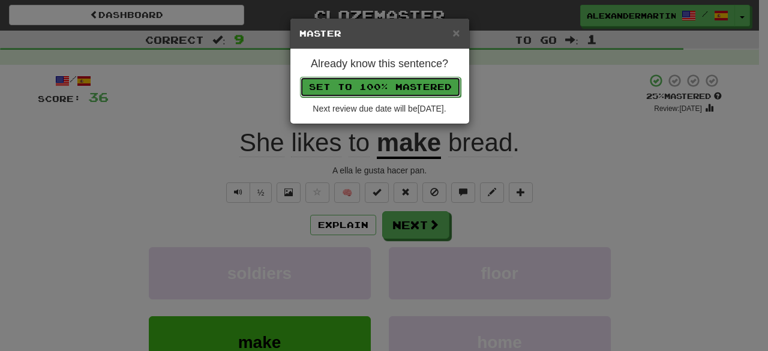
click at [377, 86] on button "Set to 100% Mastered" at bounding box center [380, 87] width 161 height 20
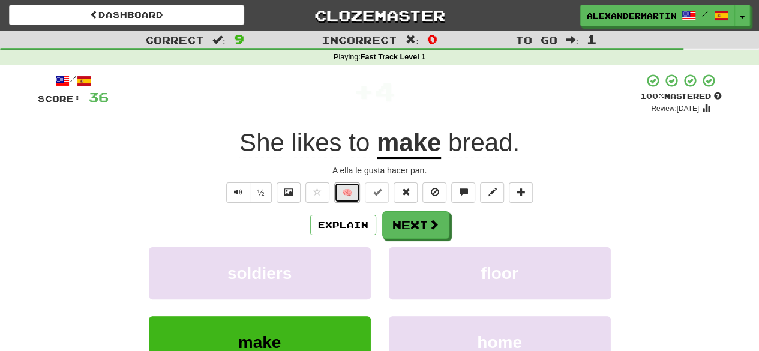
click at [356, 191] on button "🧠" at bounding box center [347, 192] width 26 height 20
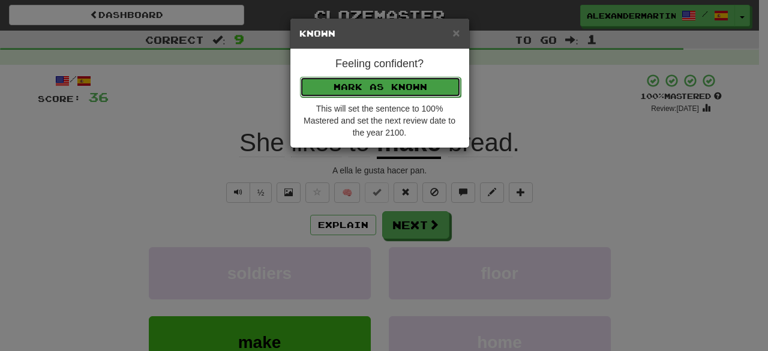
click at [353, 91] on button "Mark as Known" at bounding box center [380, 87] width 161 height 20
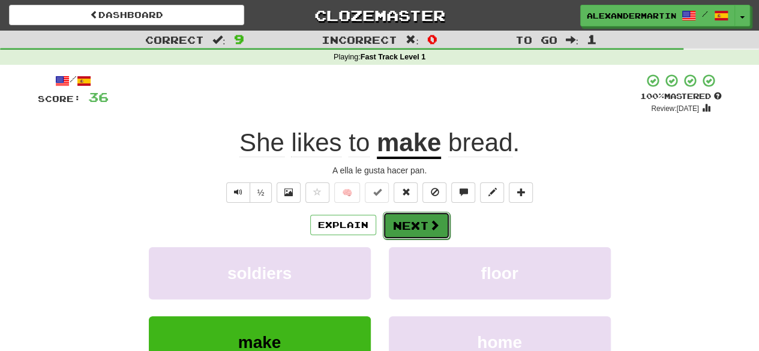
click at [413, 222] on button "Next" at bounding box center [416, 226] width 67 height 28
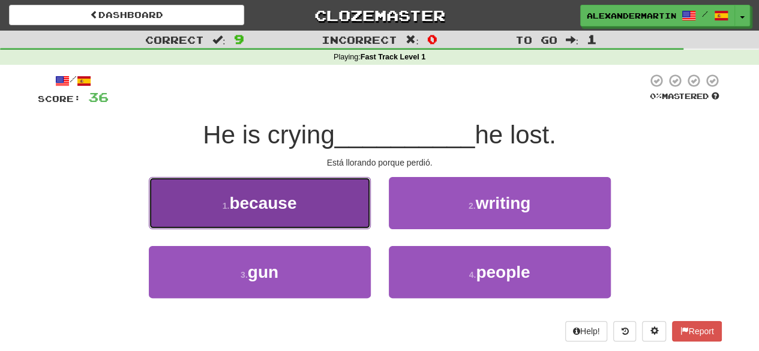
click at [300, 206] on button "1 . because" at bounding box center [260, 203] width 222 height 52
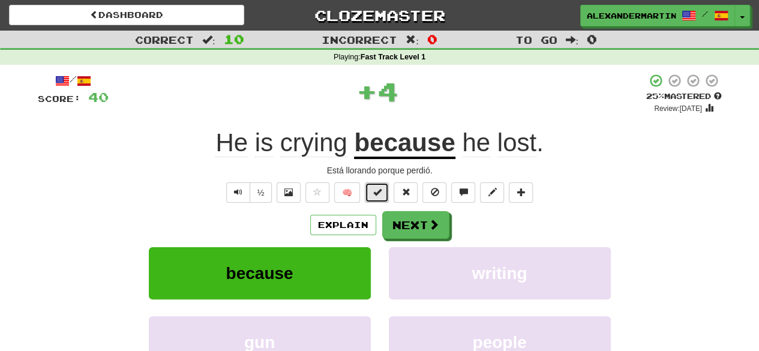
click at [373, 195] on span at bounding box center [376, 192] width 8 height 8
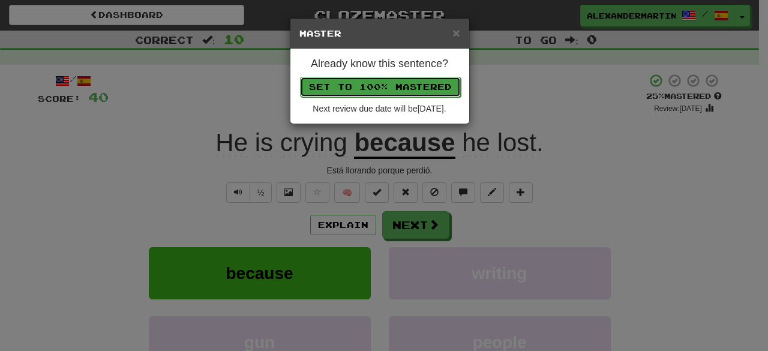
click at [393, 85] on button "Set to 100% Mastered" at bounding box center [380, 87] width 161 height 20
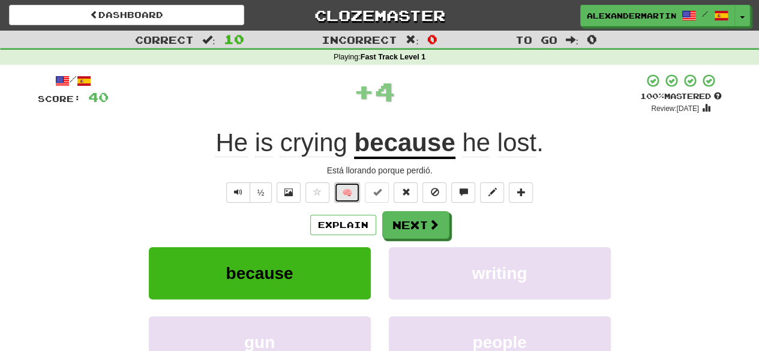
click at [350, 186] on button "🧠" at bounding box center [347, 192] width 26 height 20
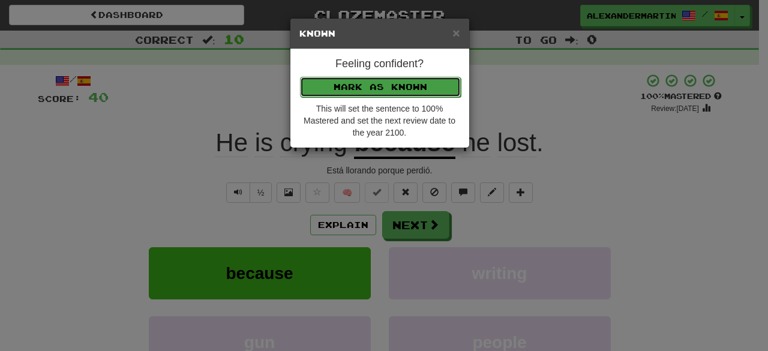
click at [360, 82] on button "Mark as Known" at bounding box center [380, 87] width 161 height 20
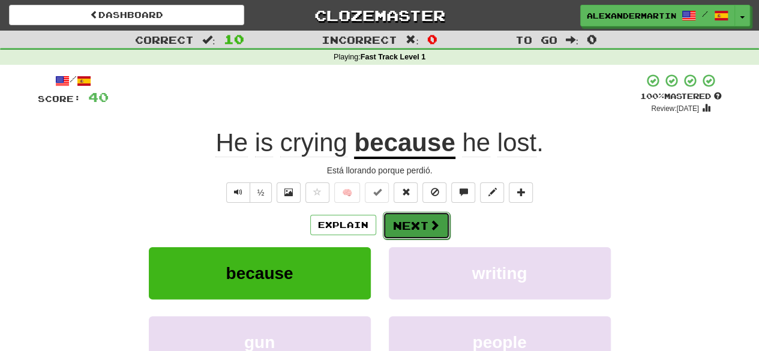
click at [405, 224] on button "Next" at bounding box center [416, 226] width 67 height 28
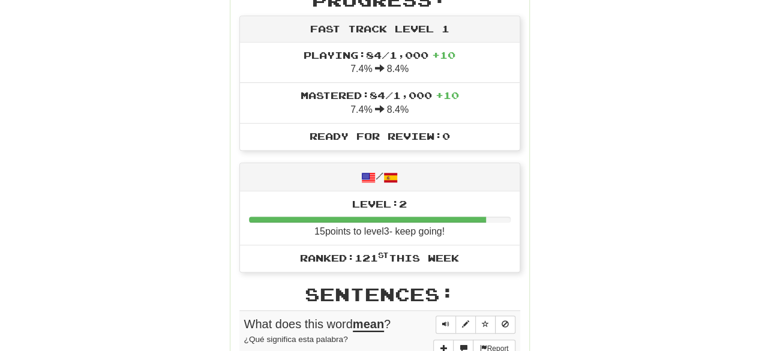
scroll to position [413, 0]
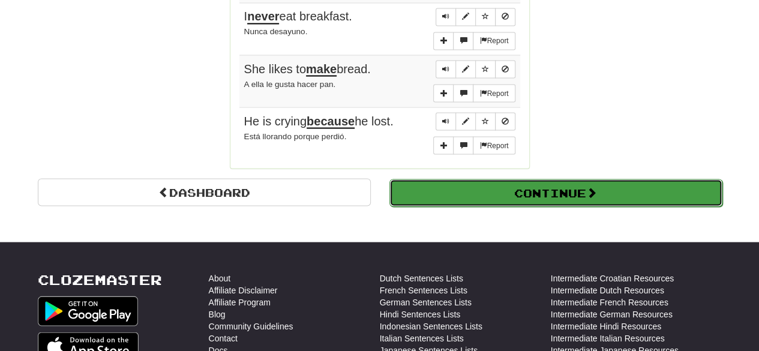
click at [545, 179] on button "Continue" at bounding box center [555, 193] width 333 height 28
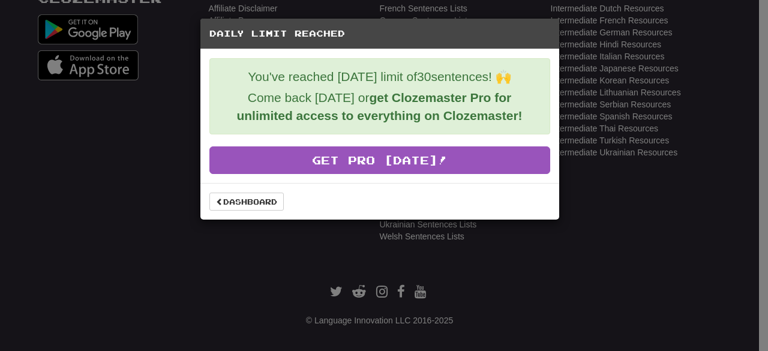
scroll to position [432, 0]
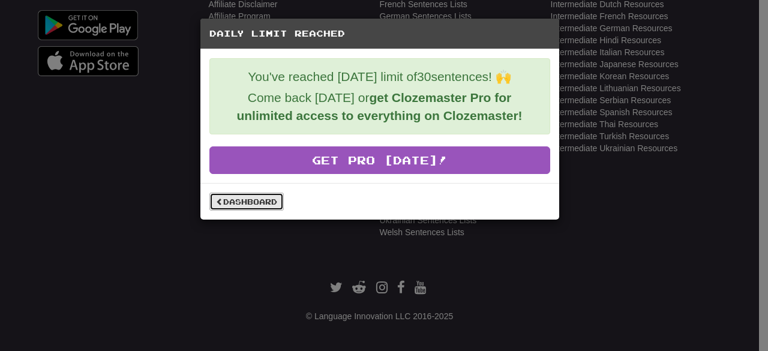
click at [242, 198] on link "Dashboard" at bounding box center [246, 201] width 74 height 18
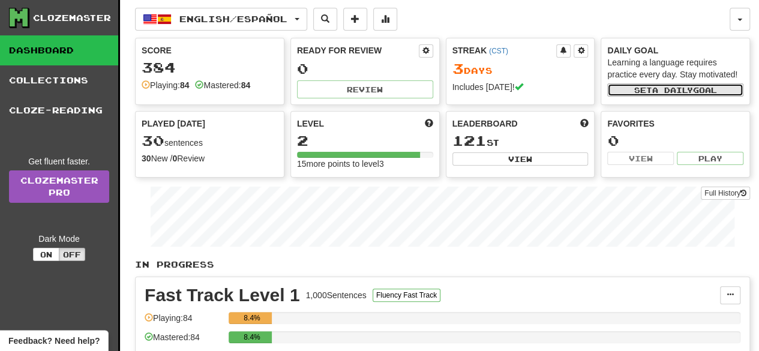
click at [640, 91] on button "Set a daily goal" at bounding box center [675, 89] width 136 height 13
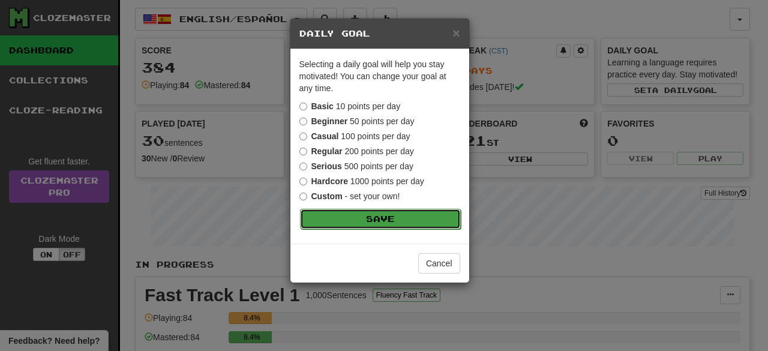
click at [396, 221] on button "Save" at bounding box center [380, 219] width 161 height 20
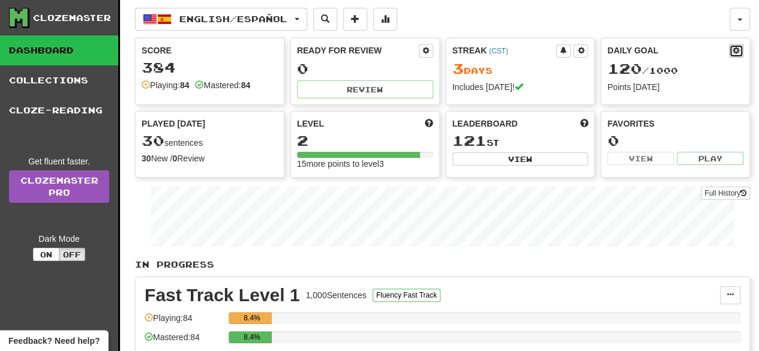
click at [732, 53] on span at bounding box center [735, 50] width 7 height 7
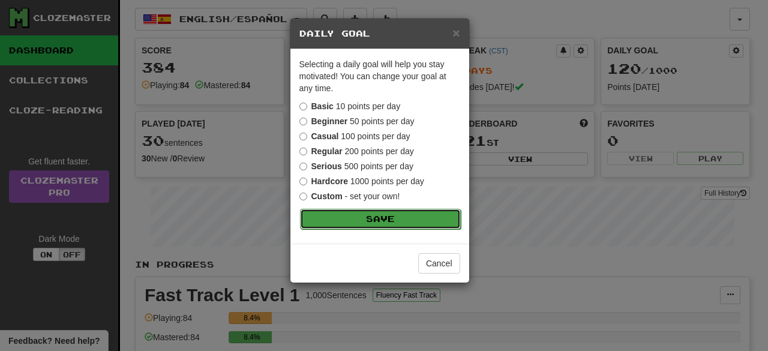
click at [367, 209] on button "Save" at bounding box center [380, 219] width 161 height 20
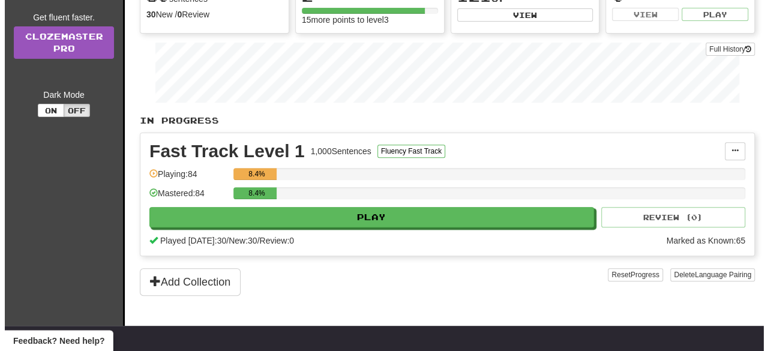
scroll to position [151, 0]
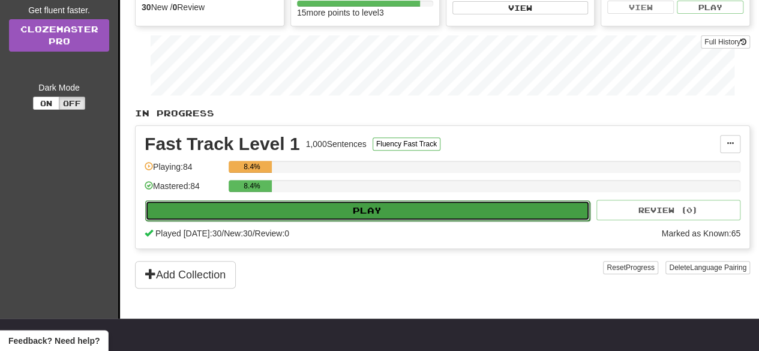
click at [426, 203] on button "Play" at bounding box center [367, 210] width 444 height 20
select select "**"
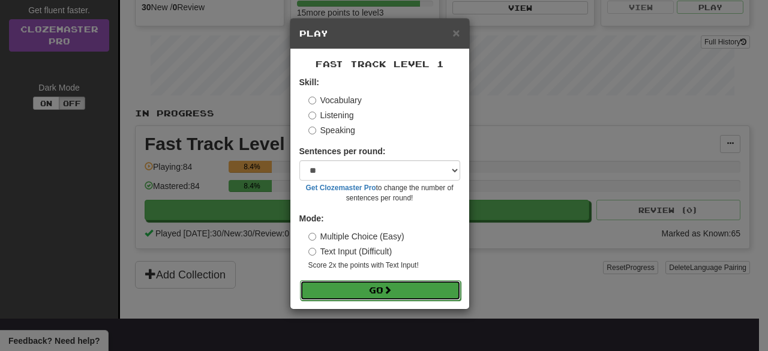
click at [384, 295] on button "Go" at bounding box center [380, 290] width 161 height 20
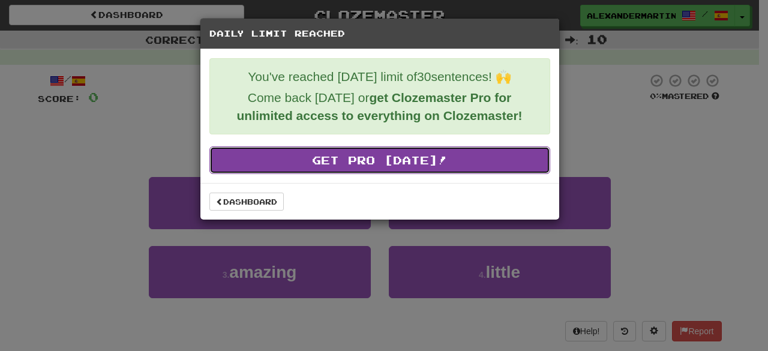
click at [363, 160] on link "Get Pro Today!" at bounding box center [379, 160] width 341 height 28
